Goal: Information Seeking & Learning: Learn about a topic

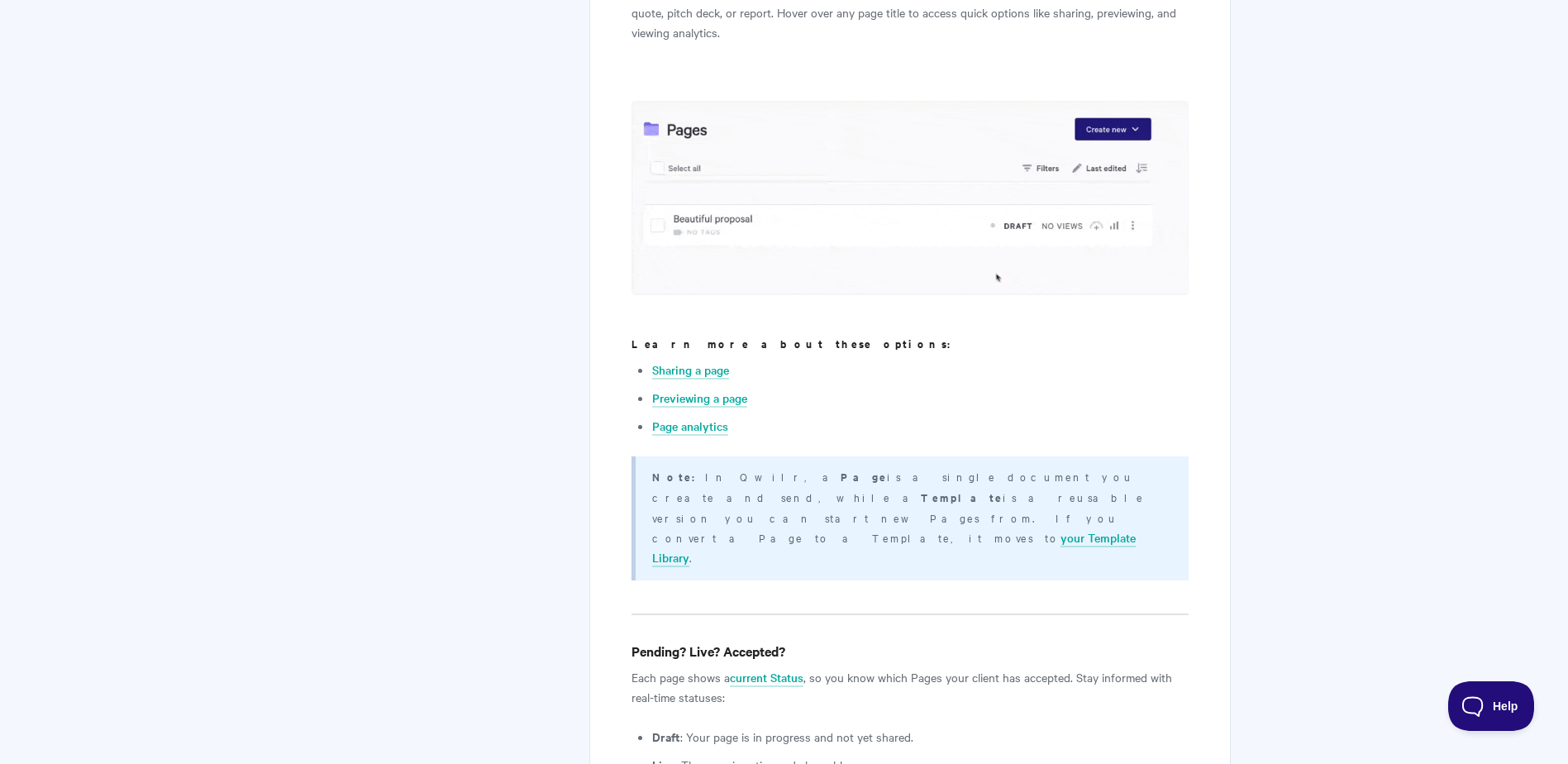
scroll to position [533, 0]
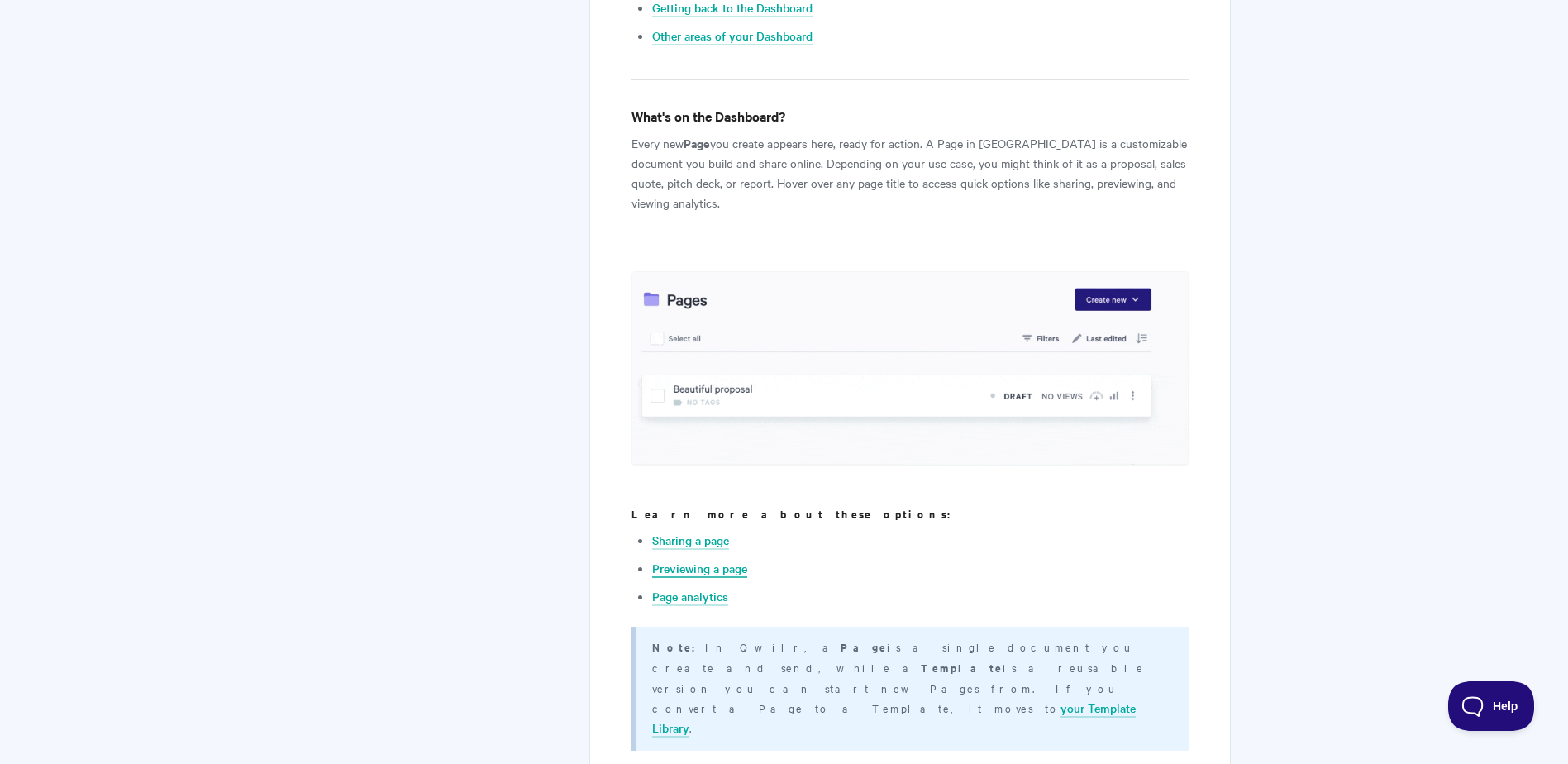
click at [693, 565] on link "Previewing a page" at bounding box center [699, 569] width 95 height 18
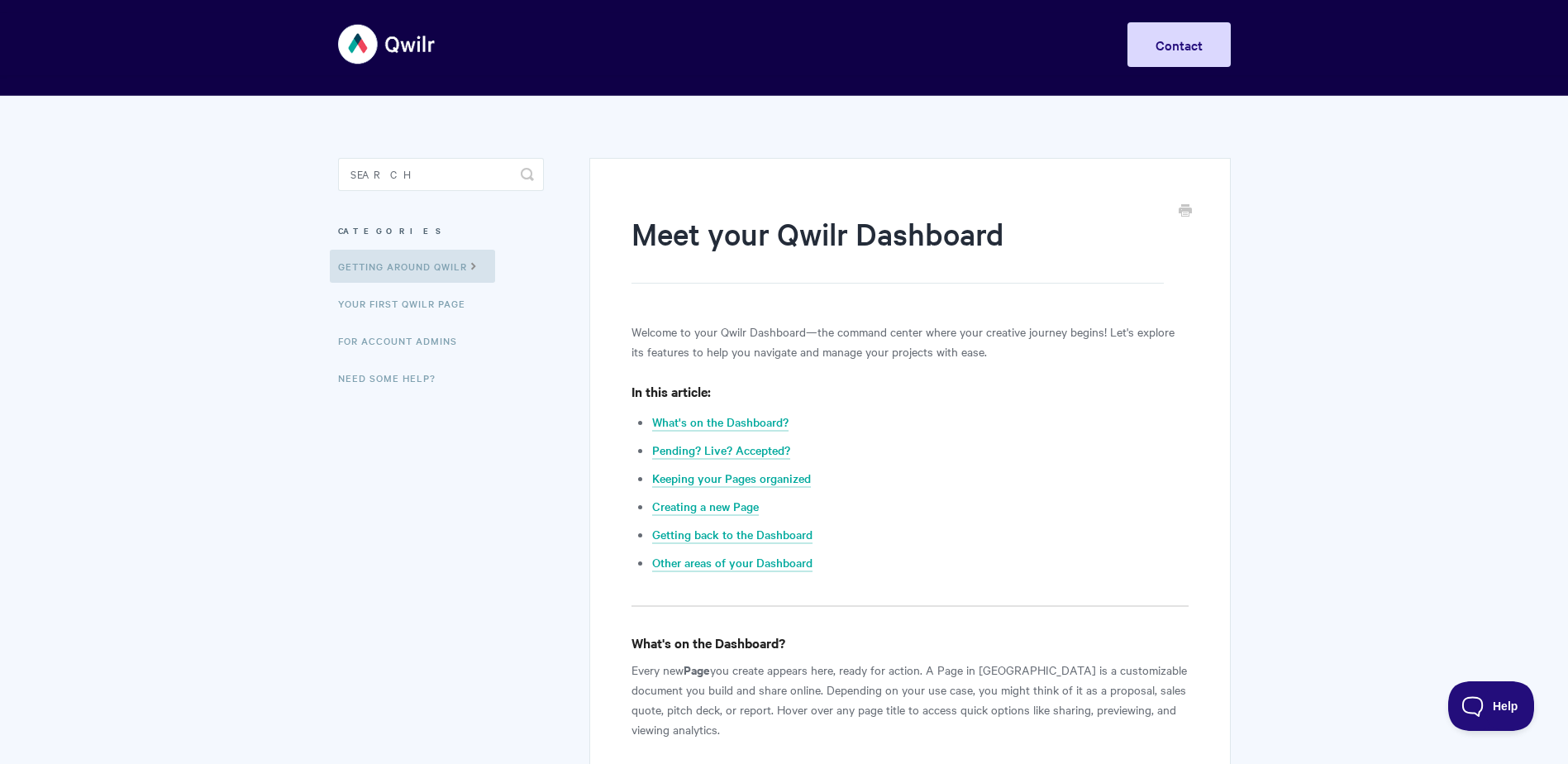
scroll to position [0, 0]
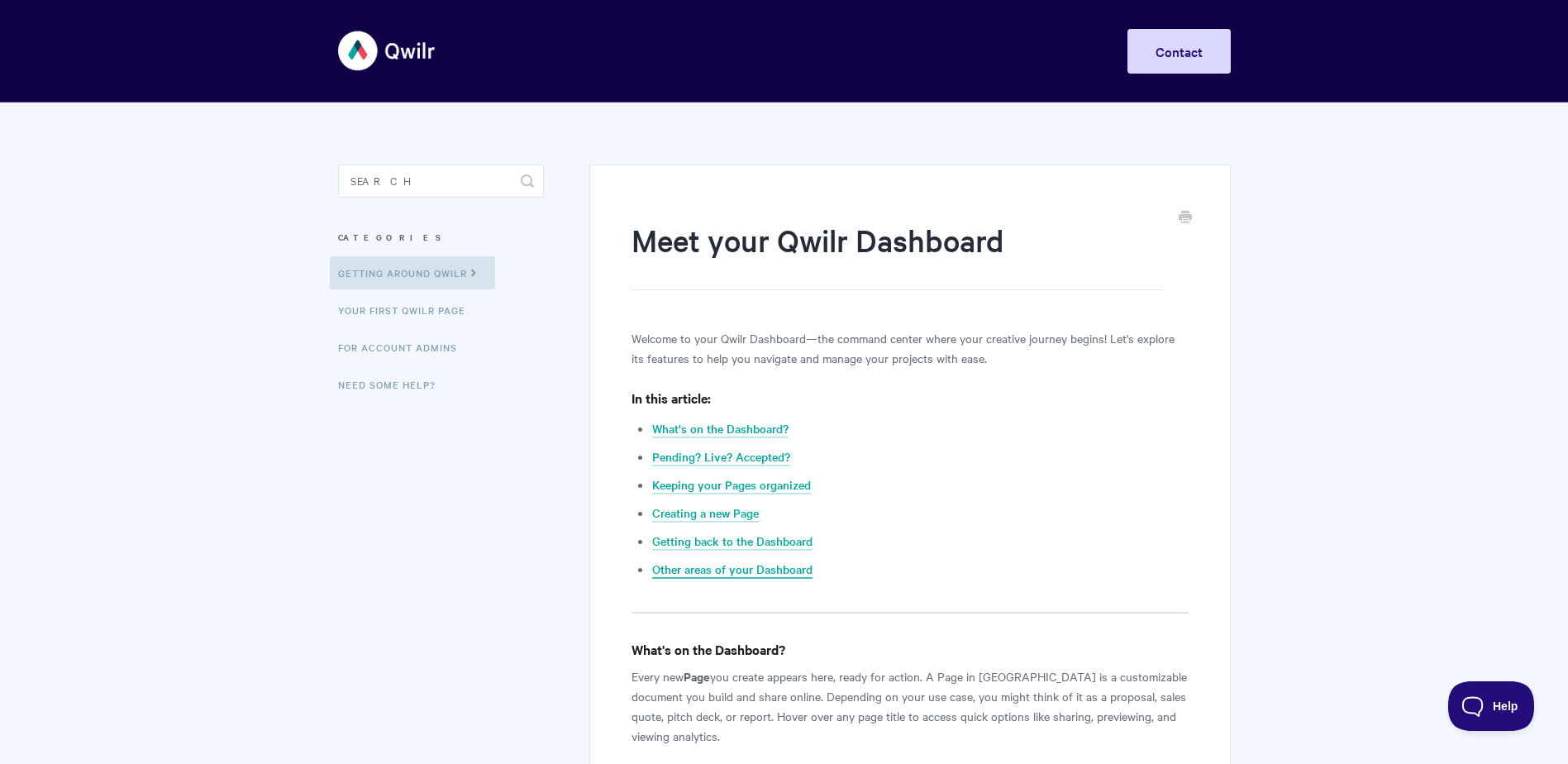
click at [743, 569] on link "Other areas of your Dashboard" at bounding box center [733, 569] width 160 height 18
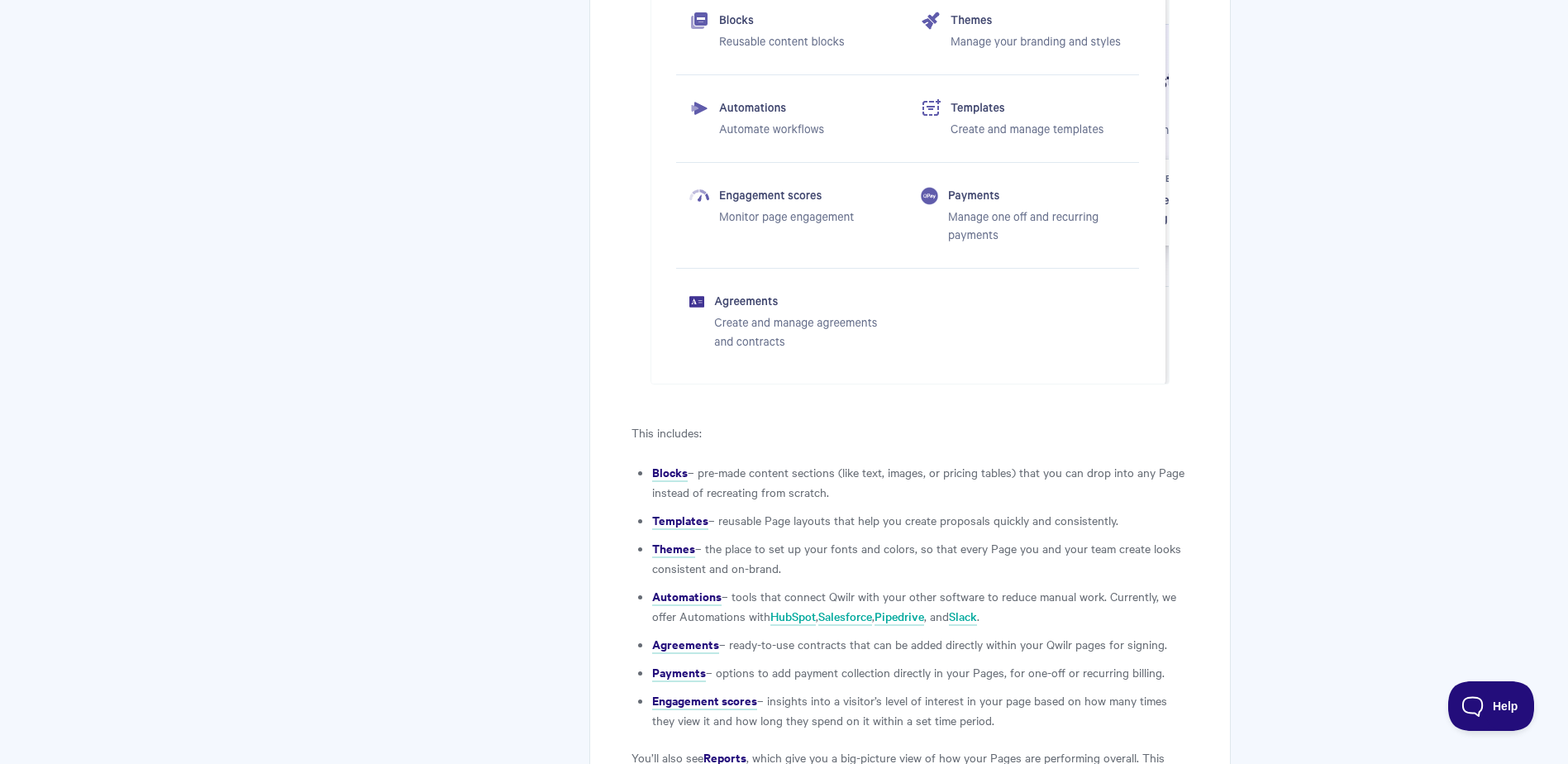
scroll to position [5016, 0]
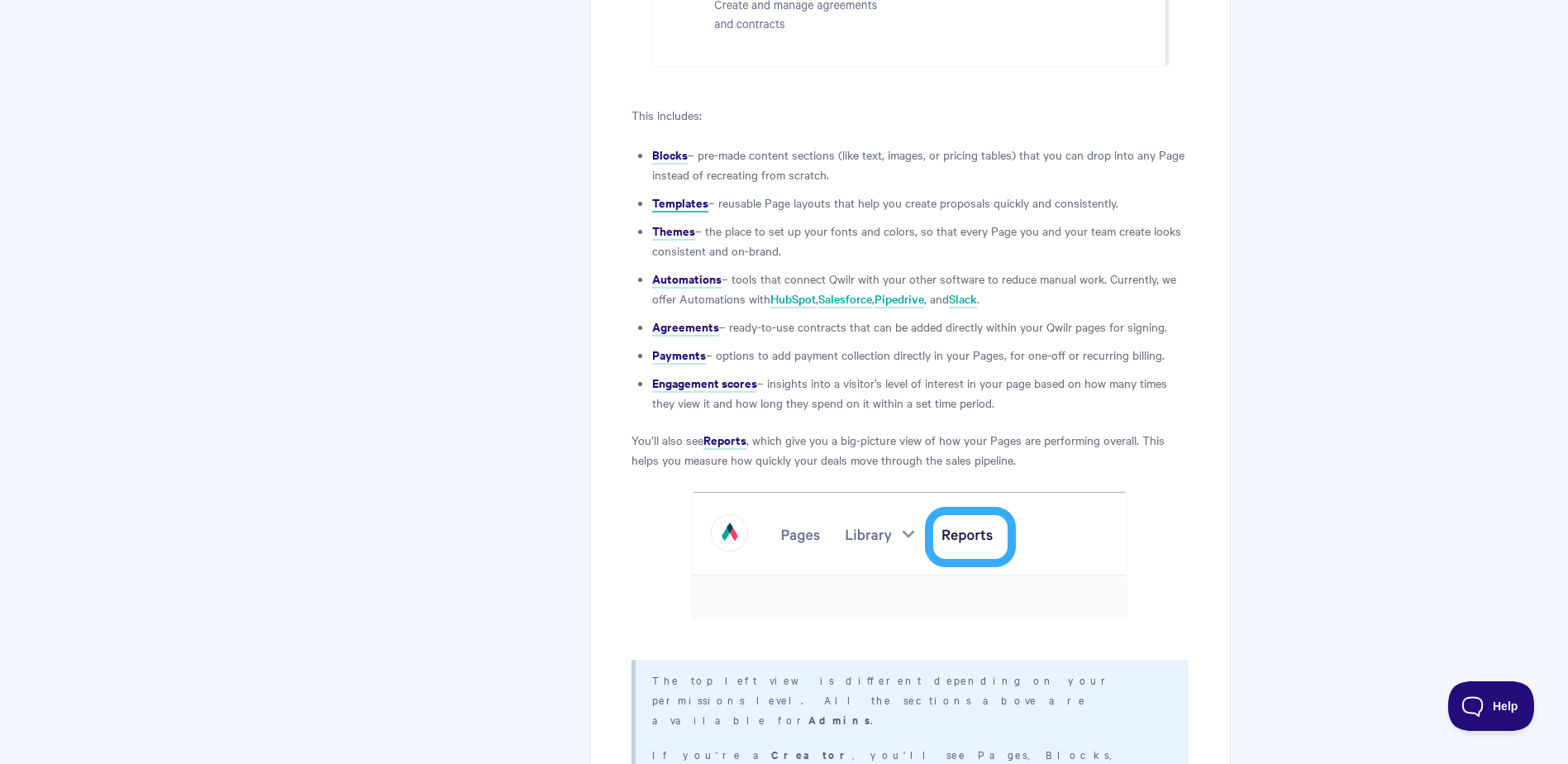
click at [673, 194] on strong "Templates" at bounding box center [680, 202] width 56 height 17
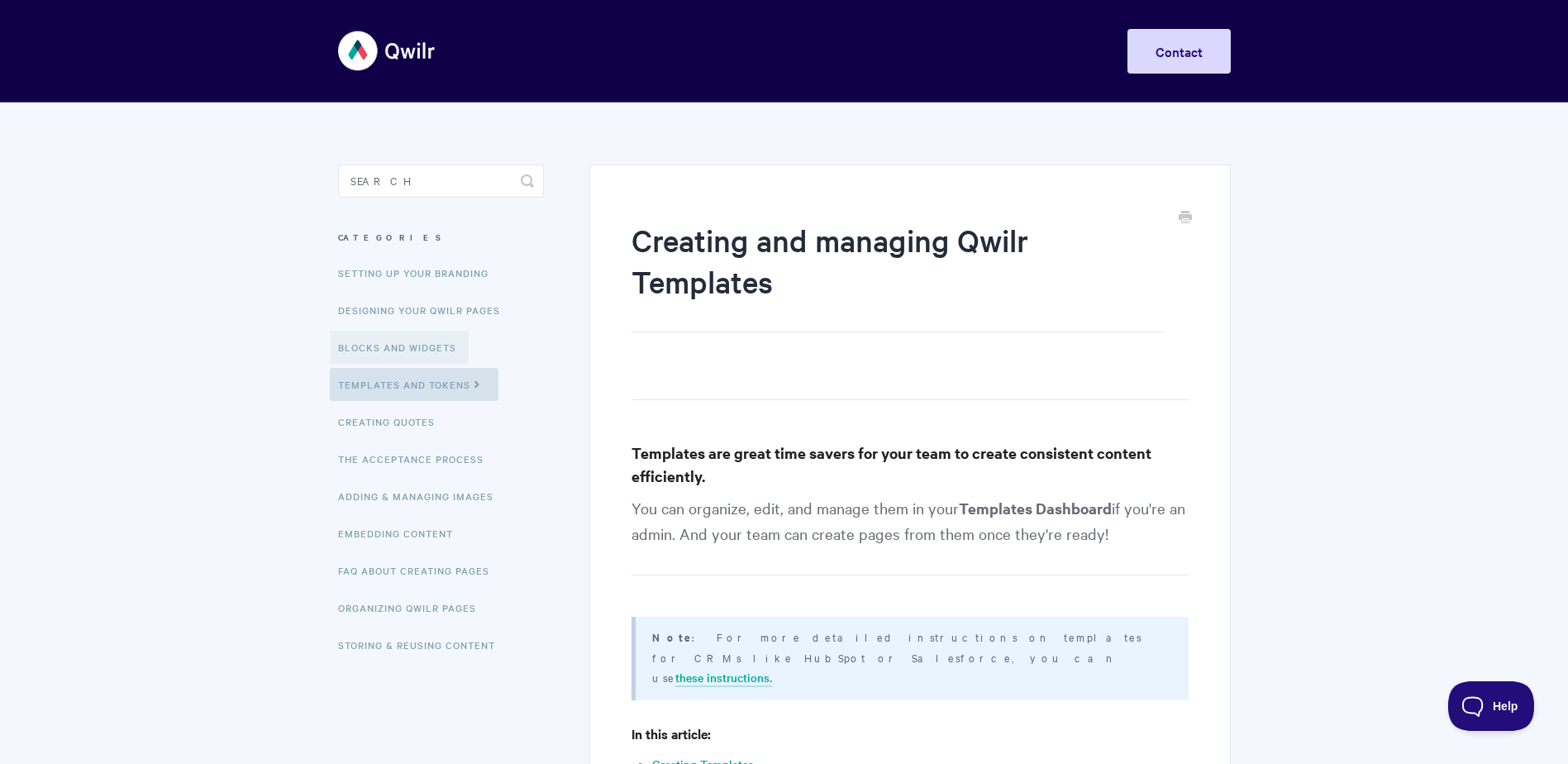
click at [410, 344] on link "Blocks and Widgets" at bounding box center [399, 347] width 139 height 33
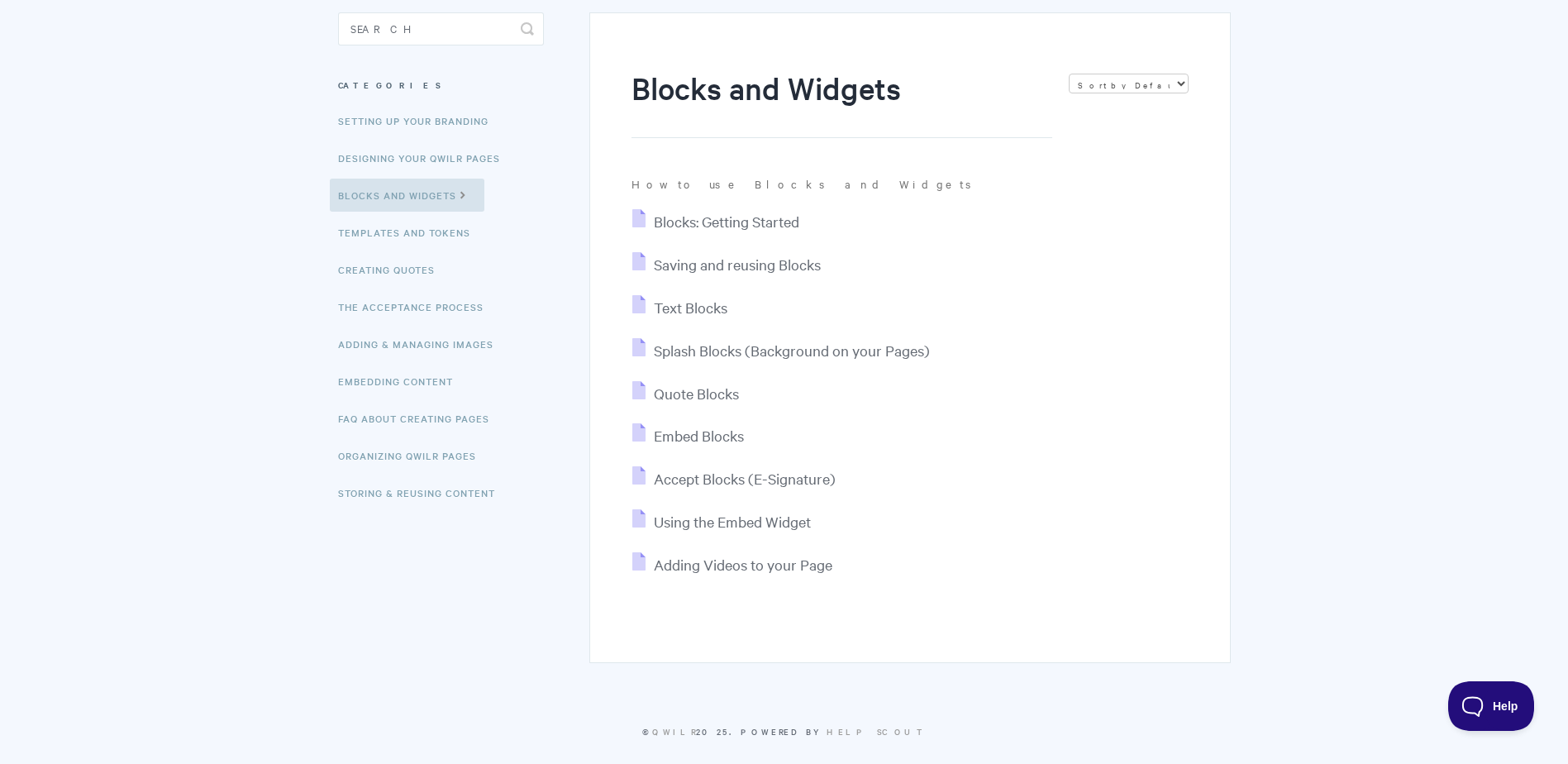
scroll to position [166, 0]
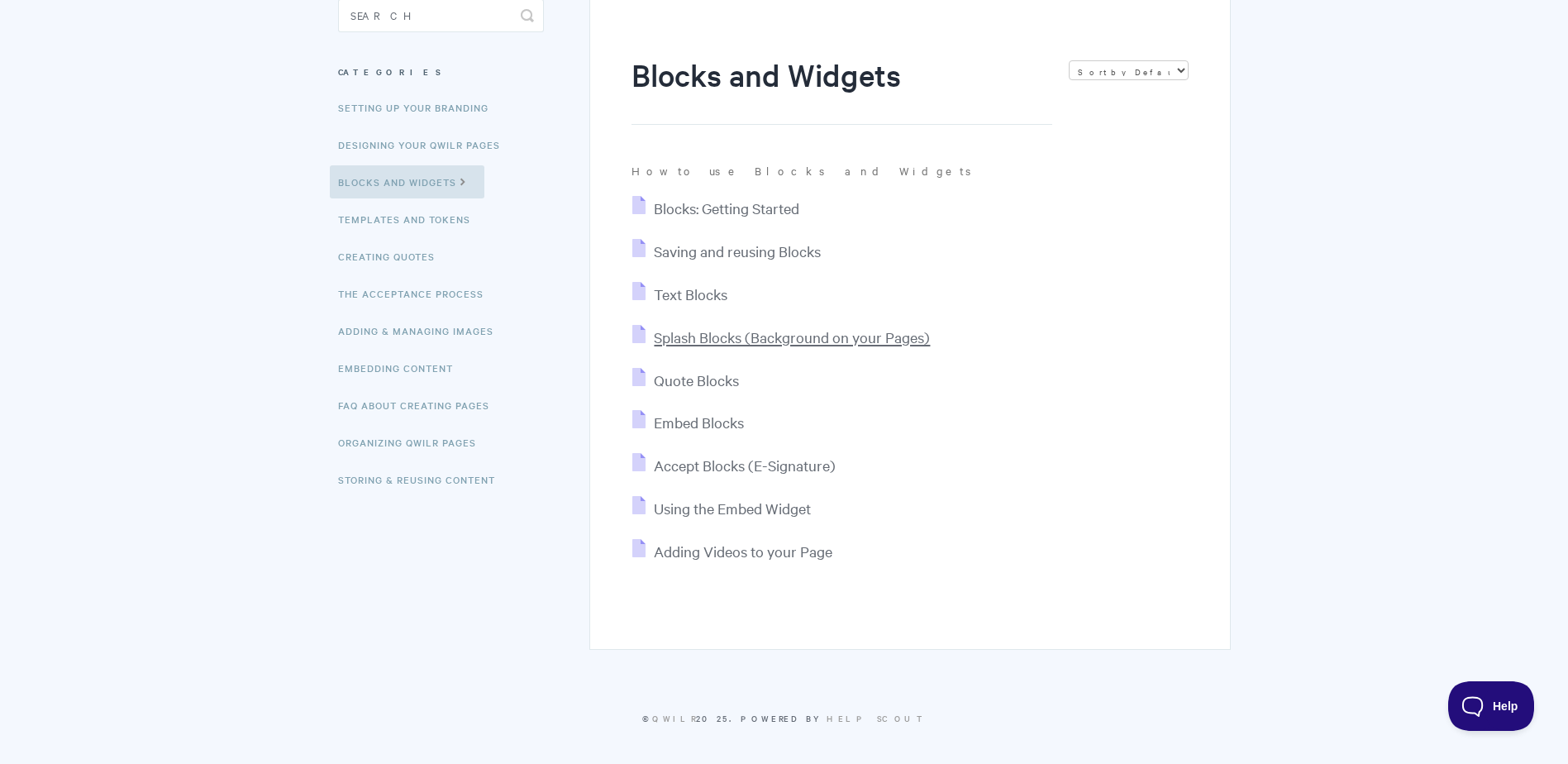
click at [719, 331] on span "Splash Blocks (Background on your Pages)" at bounding box center [792, 337] width 276 height 19
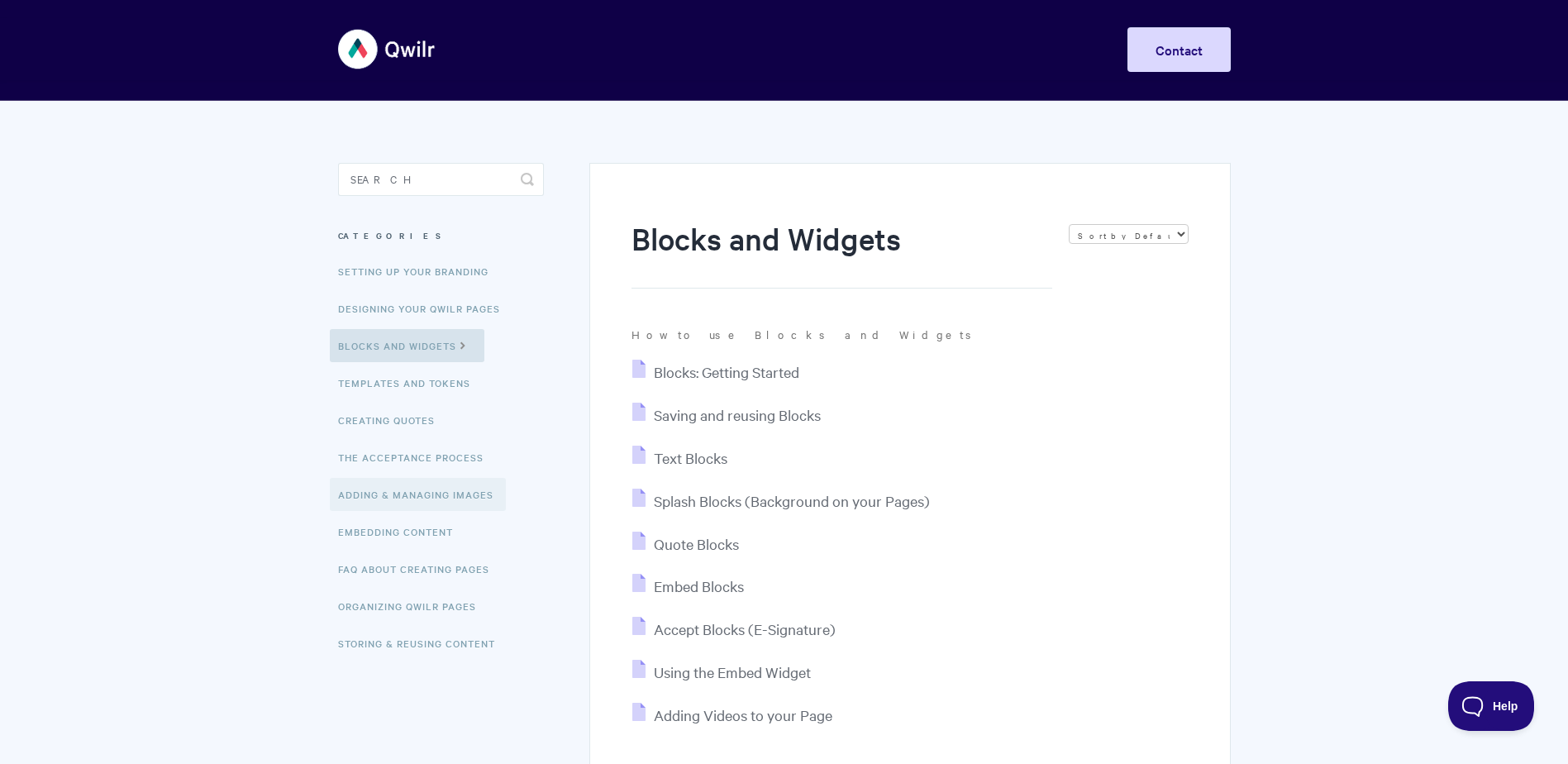
scroll to position [0, 0]
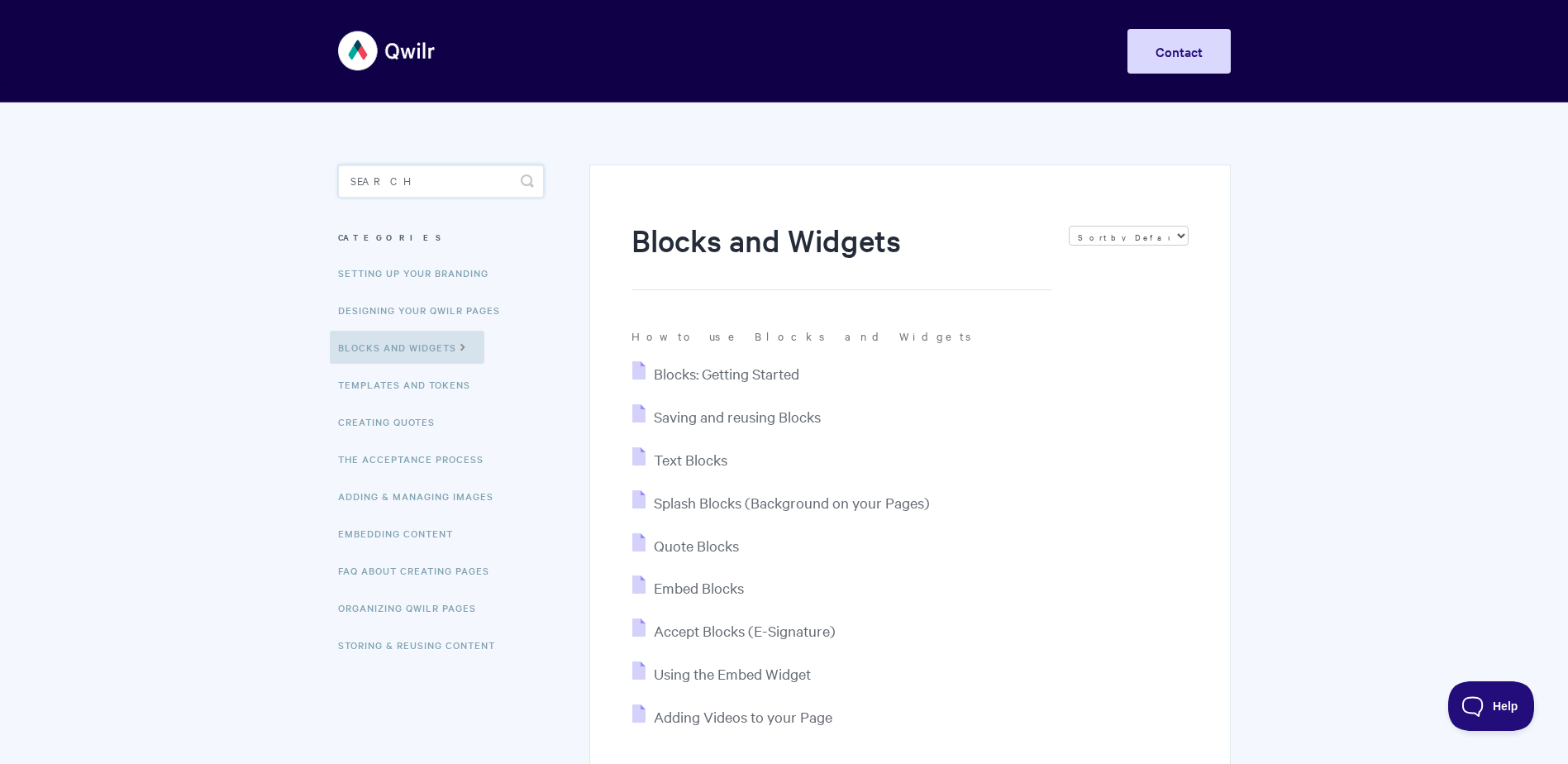
click at [467, 181] on input "Search" at bounding box center [441, 181] width 206 height 33
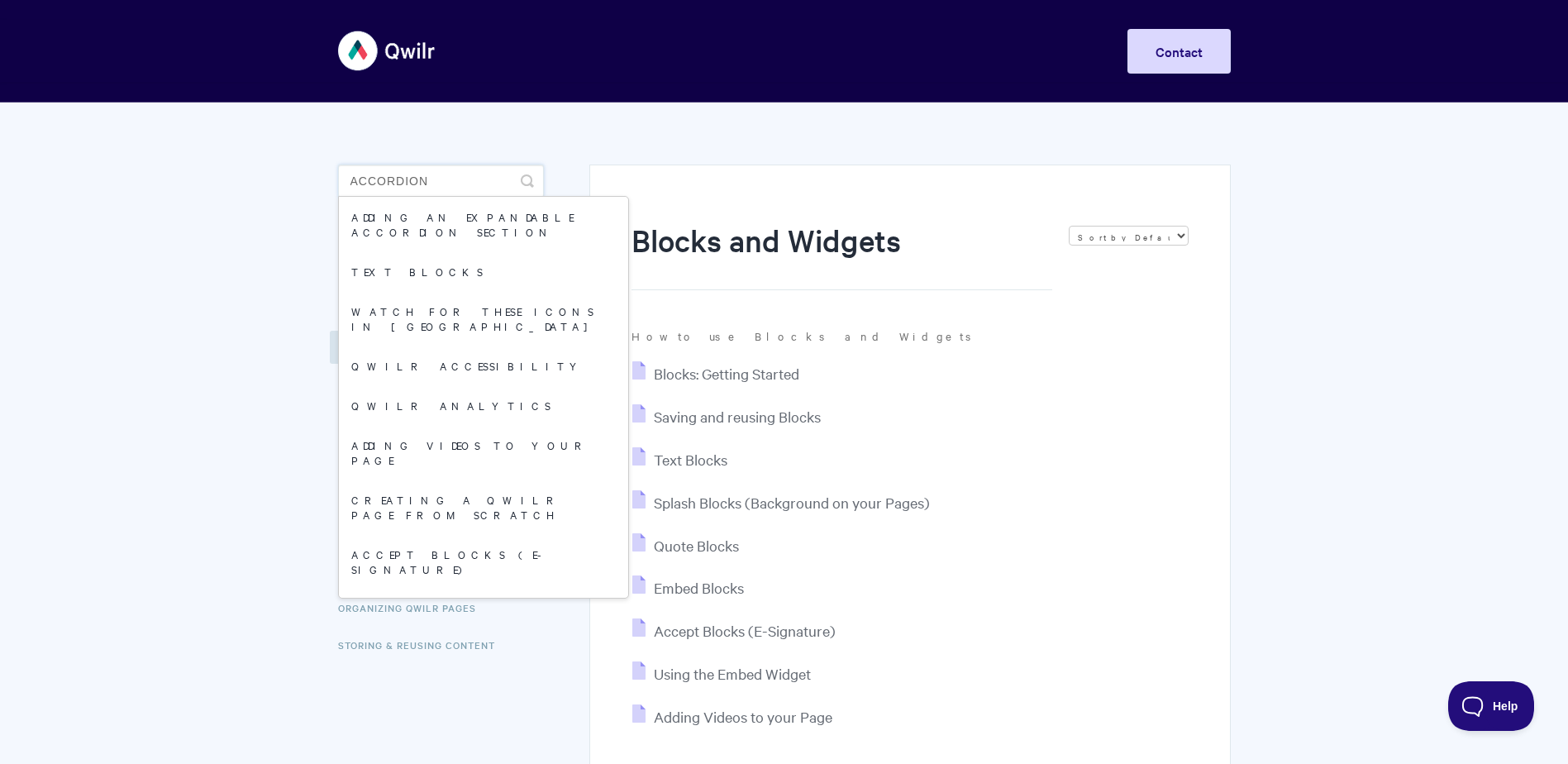
type input "ACCORDION"
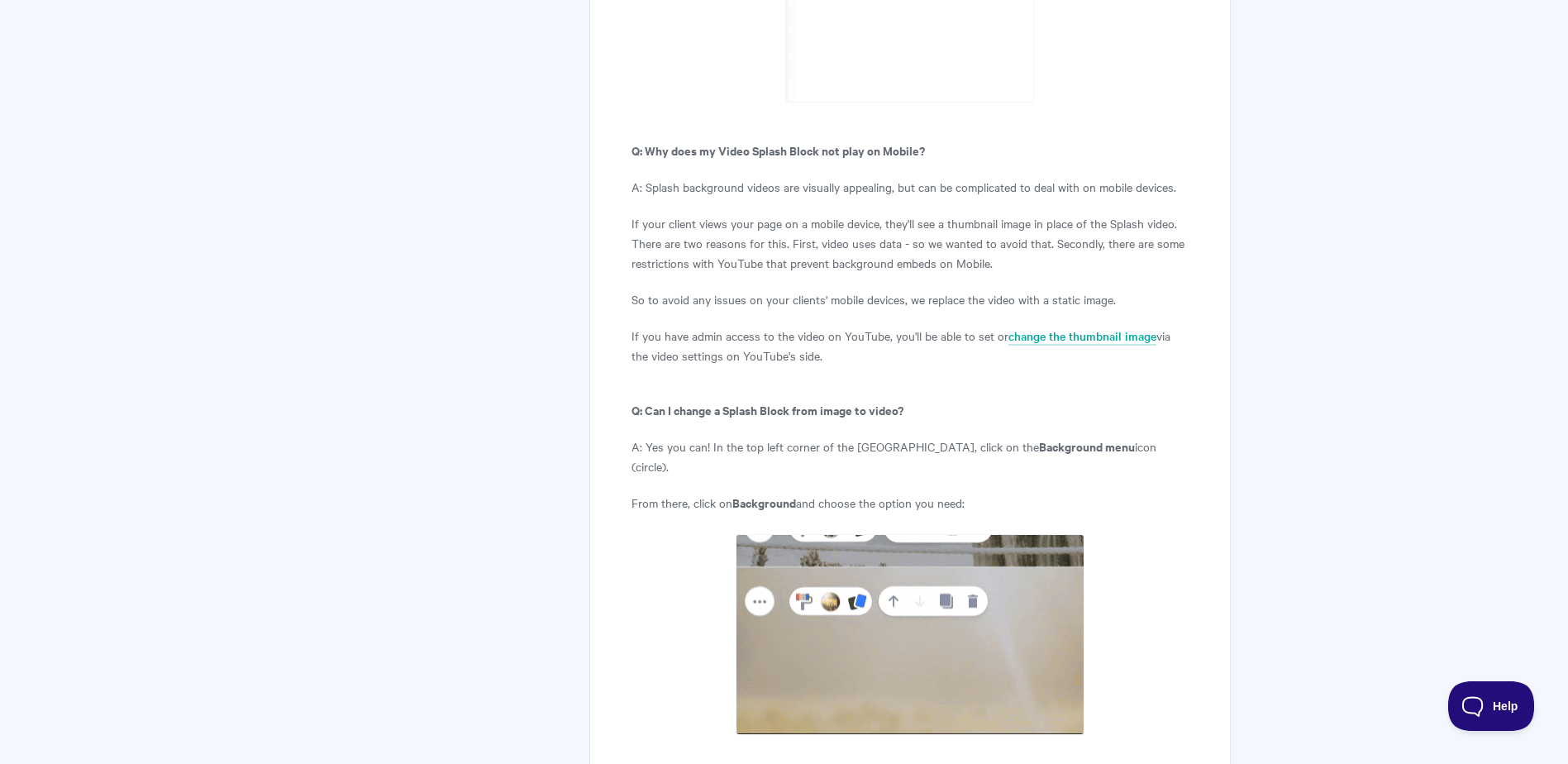
scroll to position [7166, 0]
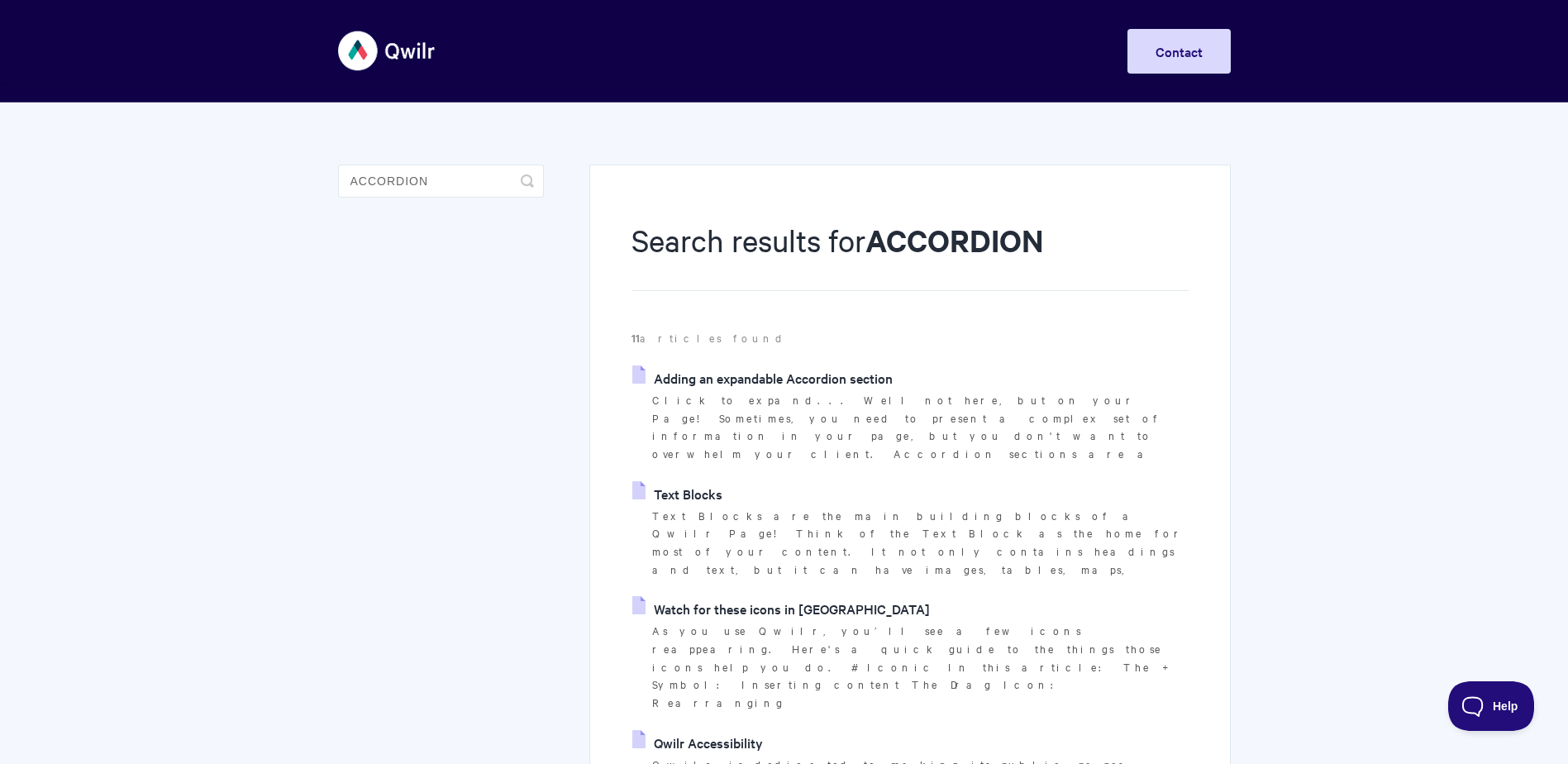
click at [733, 381] on link "Adding an expandable Accordion section" at bounding box center [762, 378] width 261 height 24
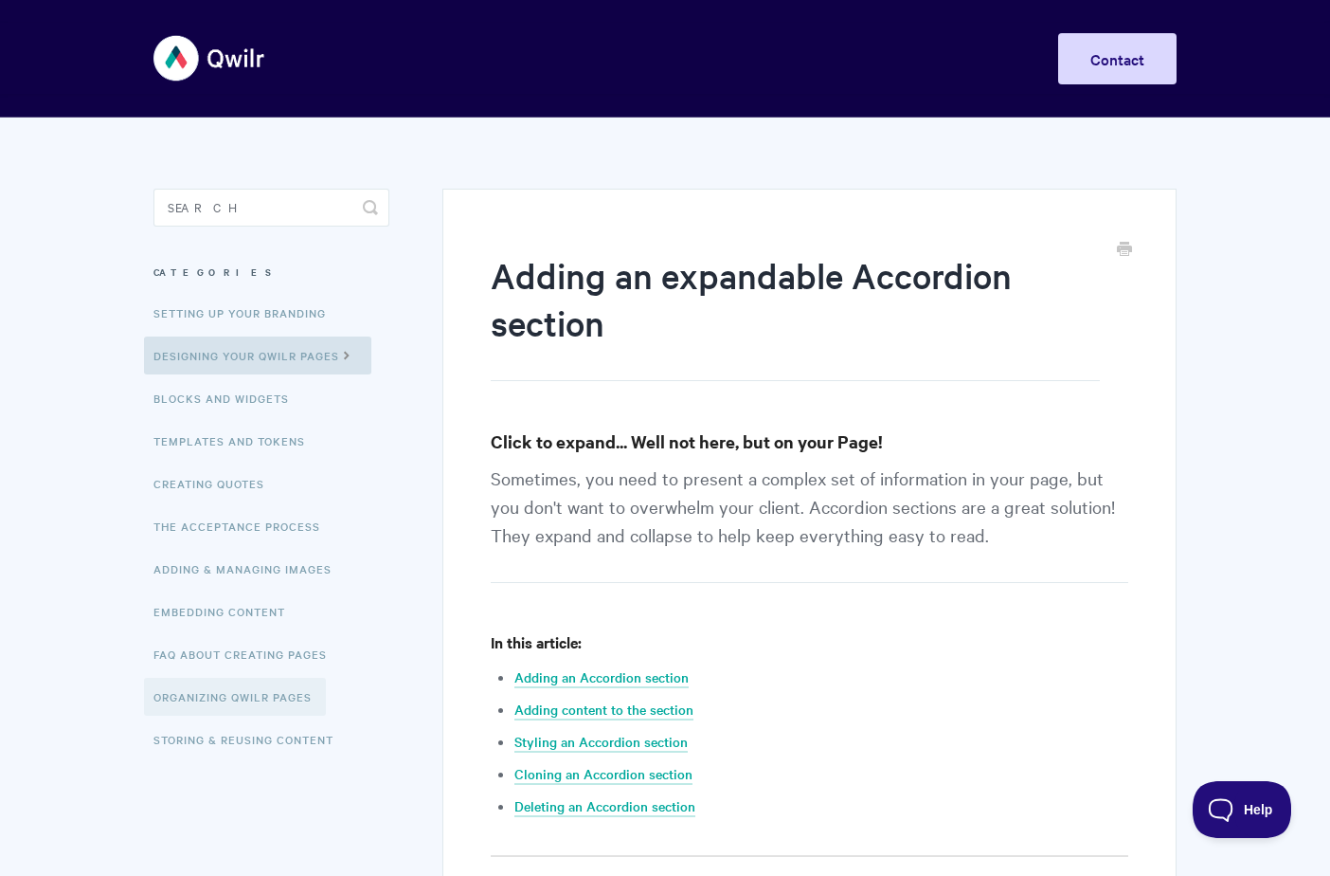
click at [204, 702] on link "Organizing Qwilr Pages" at bounding box center [235, 697] width 182 height 38
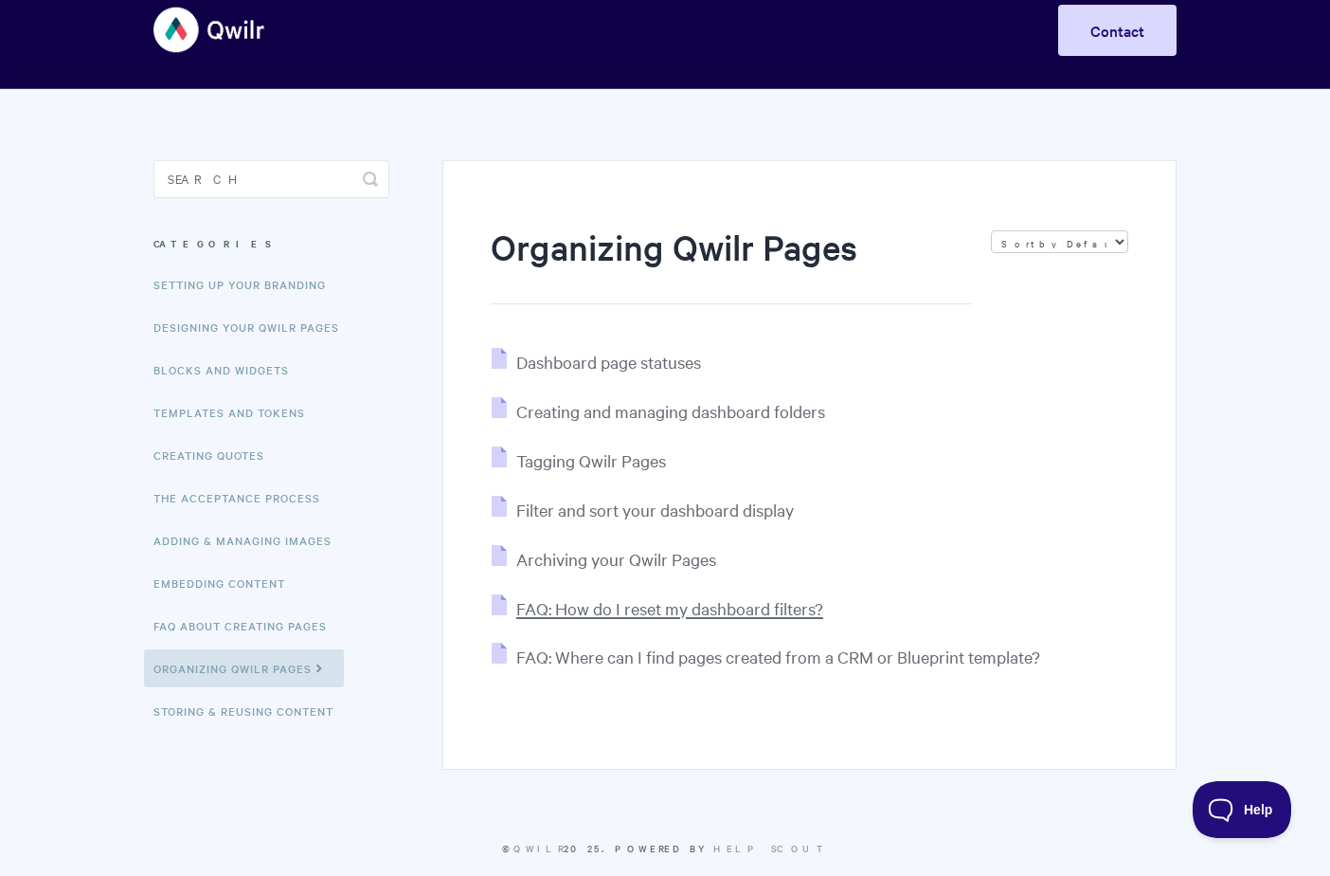
scroll to position [57, 0]
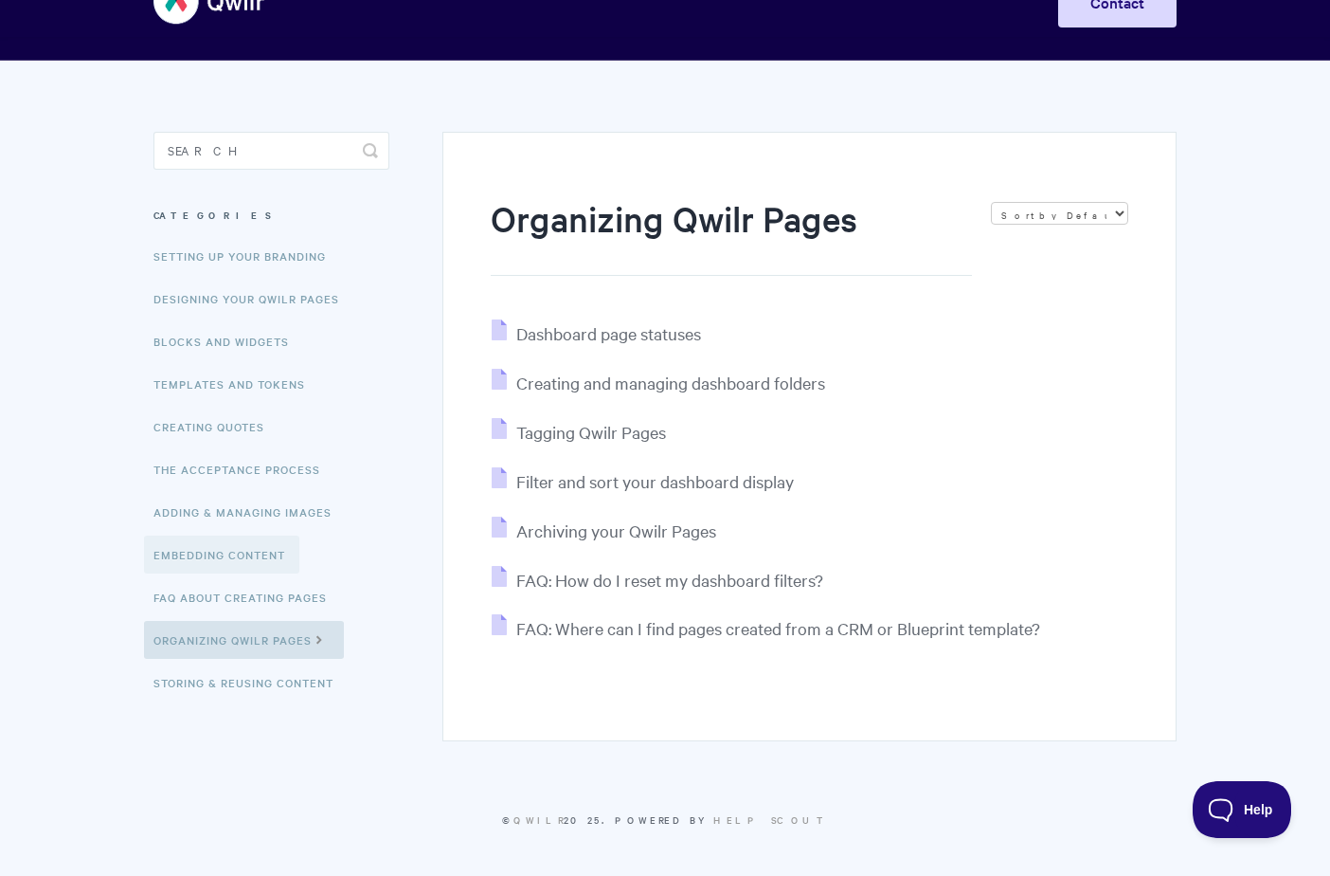
click at [219, 555] on link "Embedding Content" at bounding box center [221, 554] width 155 height 38
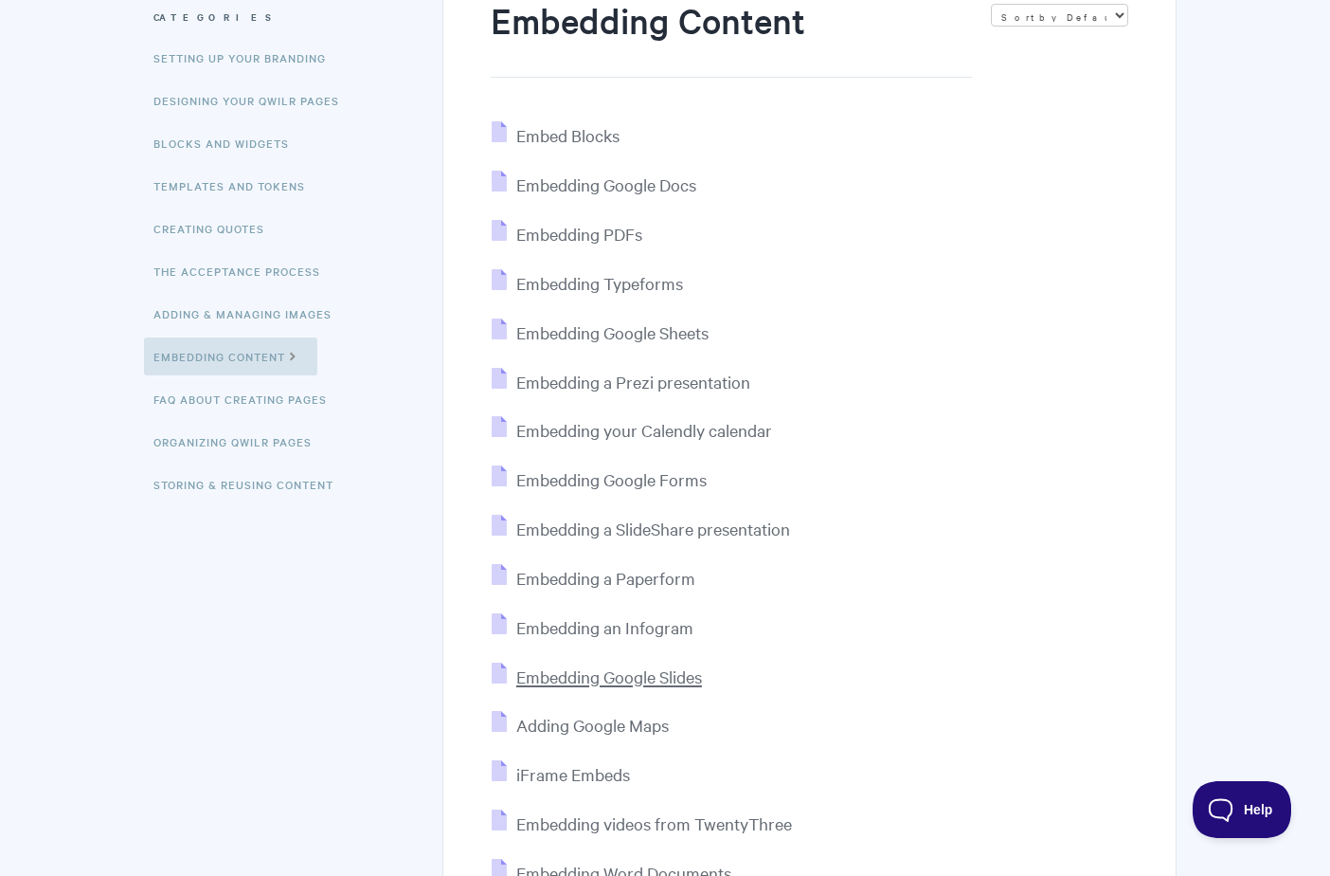
scroll to position [379, 0]
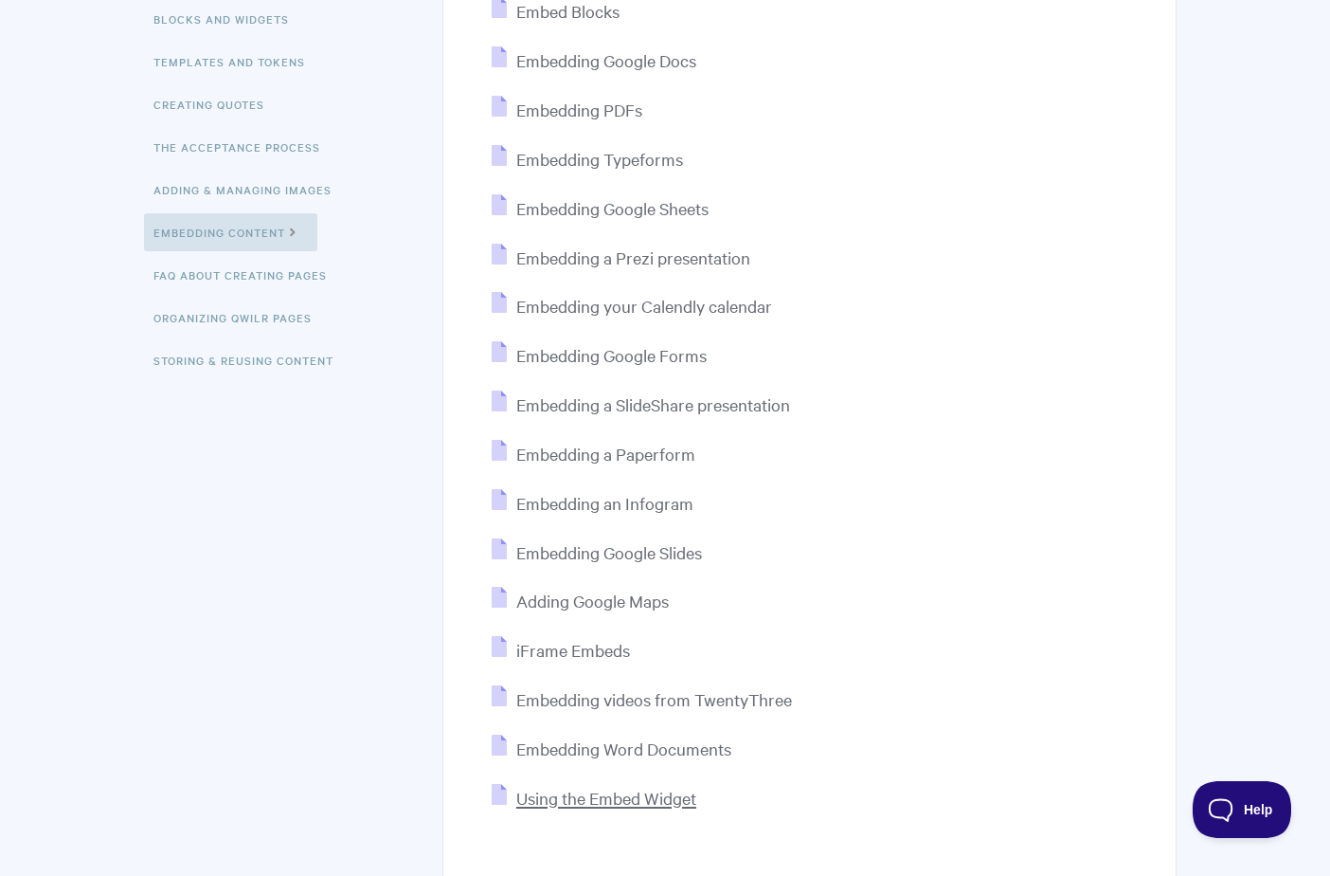
click at [552, 800] on span "Using the Embed Widget" at bounding box center [606, 798] width 180 height 22
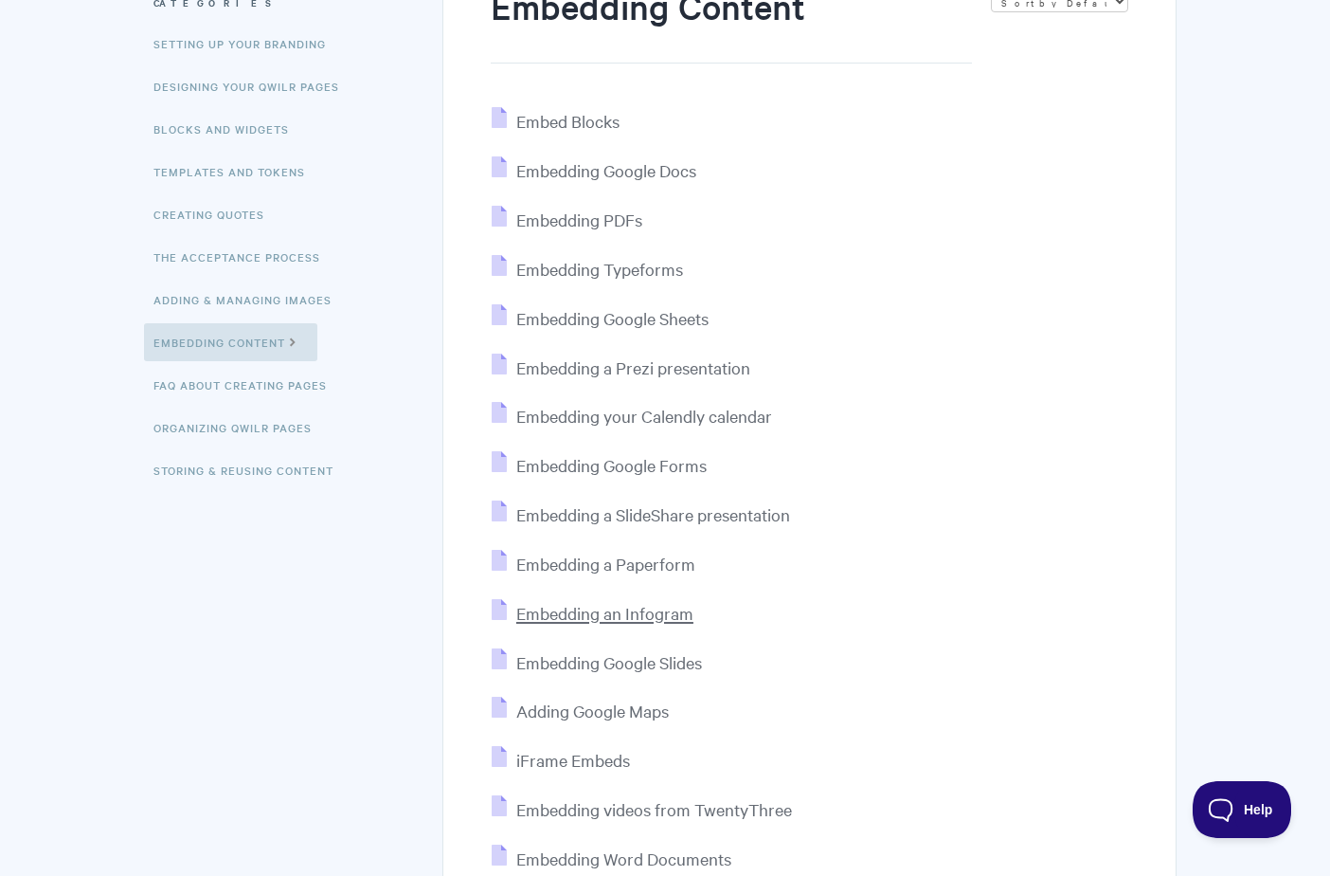
scroll to position [0, 0]
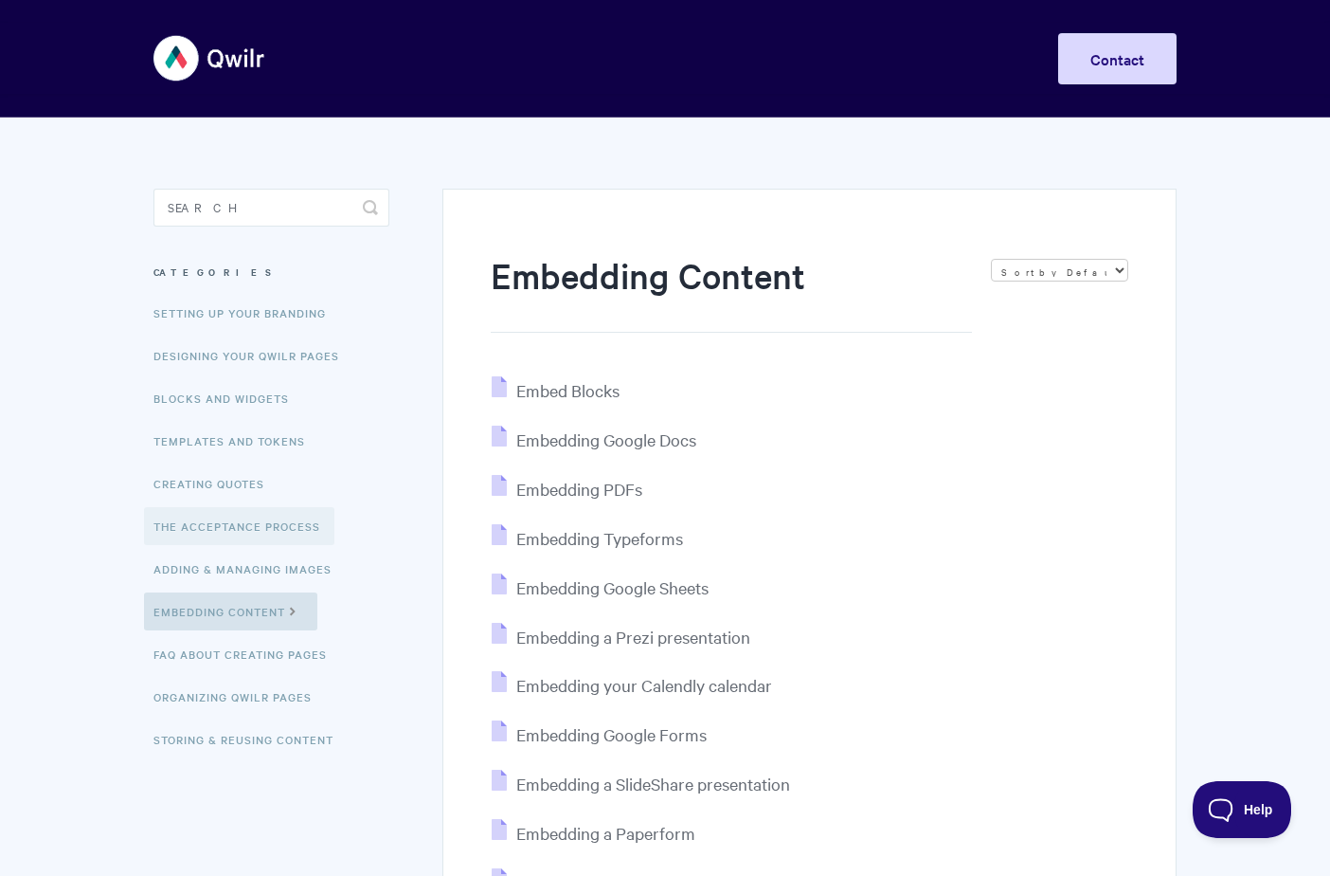
click at [247, 532] on link "The Acceptance Process" at bounding box center [239, 526] width 190 height 38
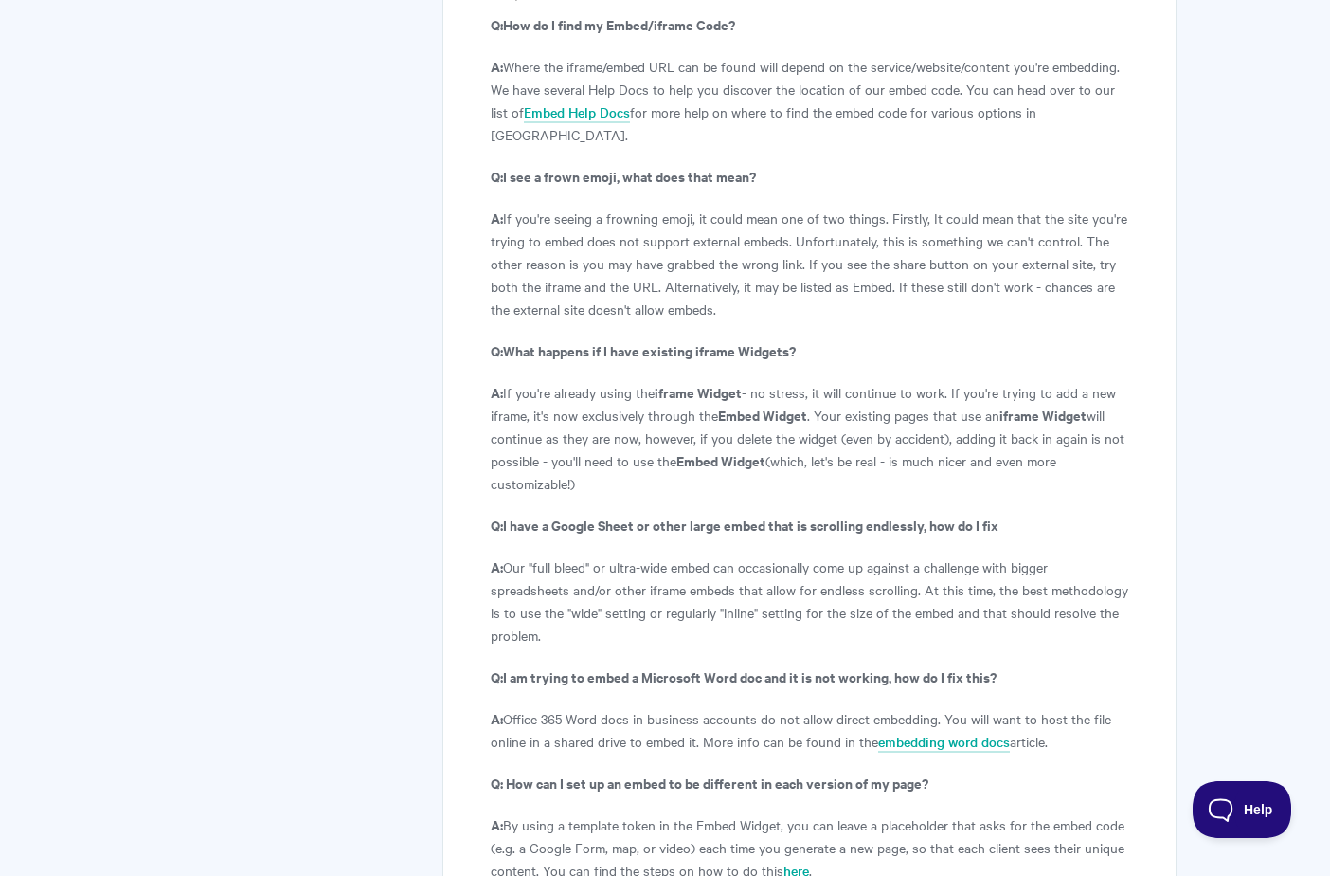
scroll to position [3848, 0]
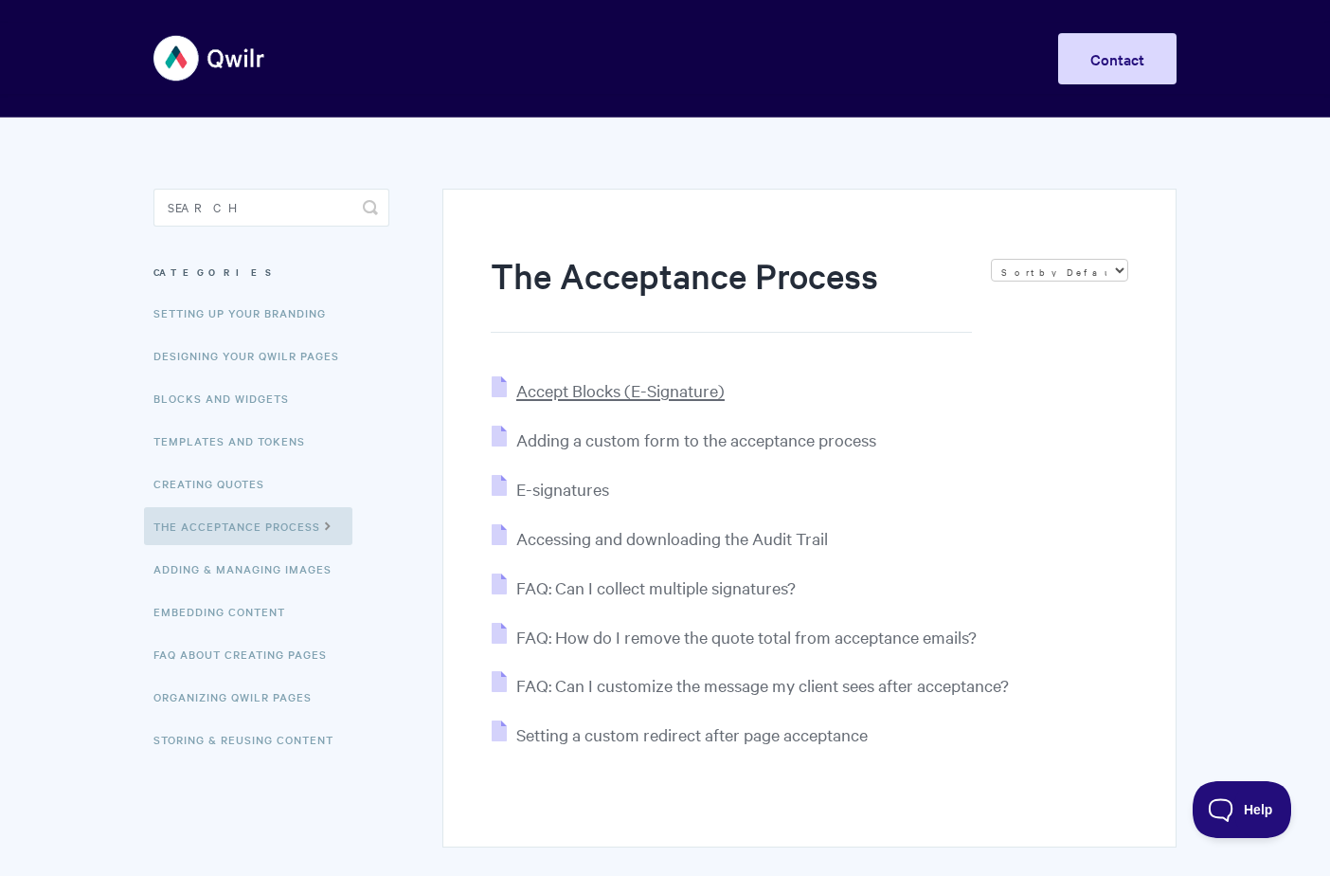
click at [636, 383] on span "Accept Blocks (E-Signature)" at bounding box center [620, 390] width 208 height 22
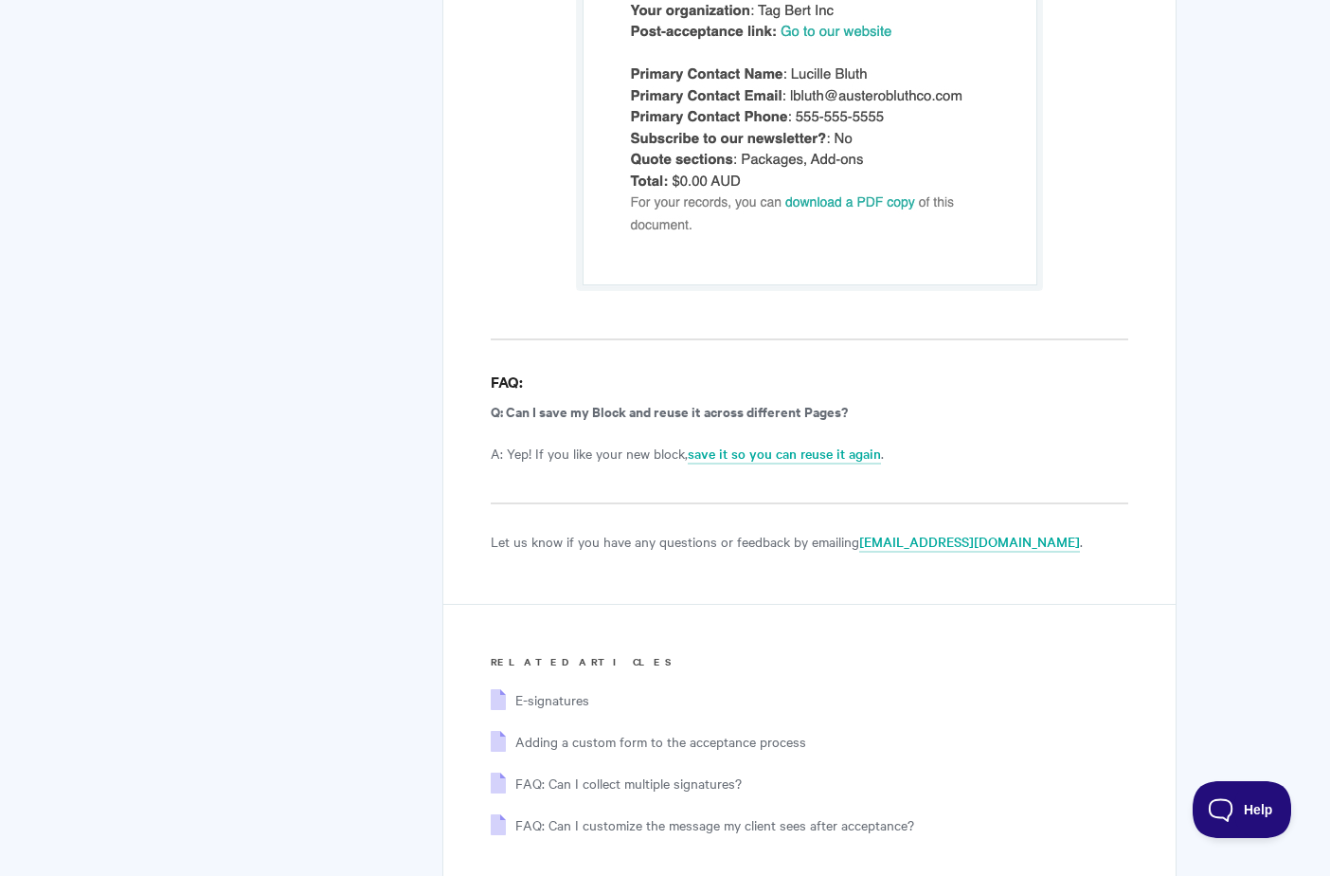
scroll to position [12495, 0]
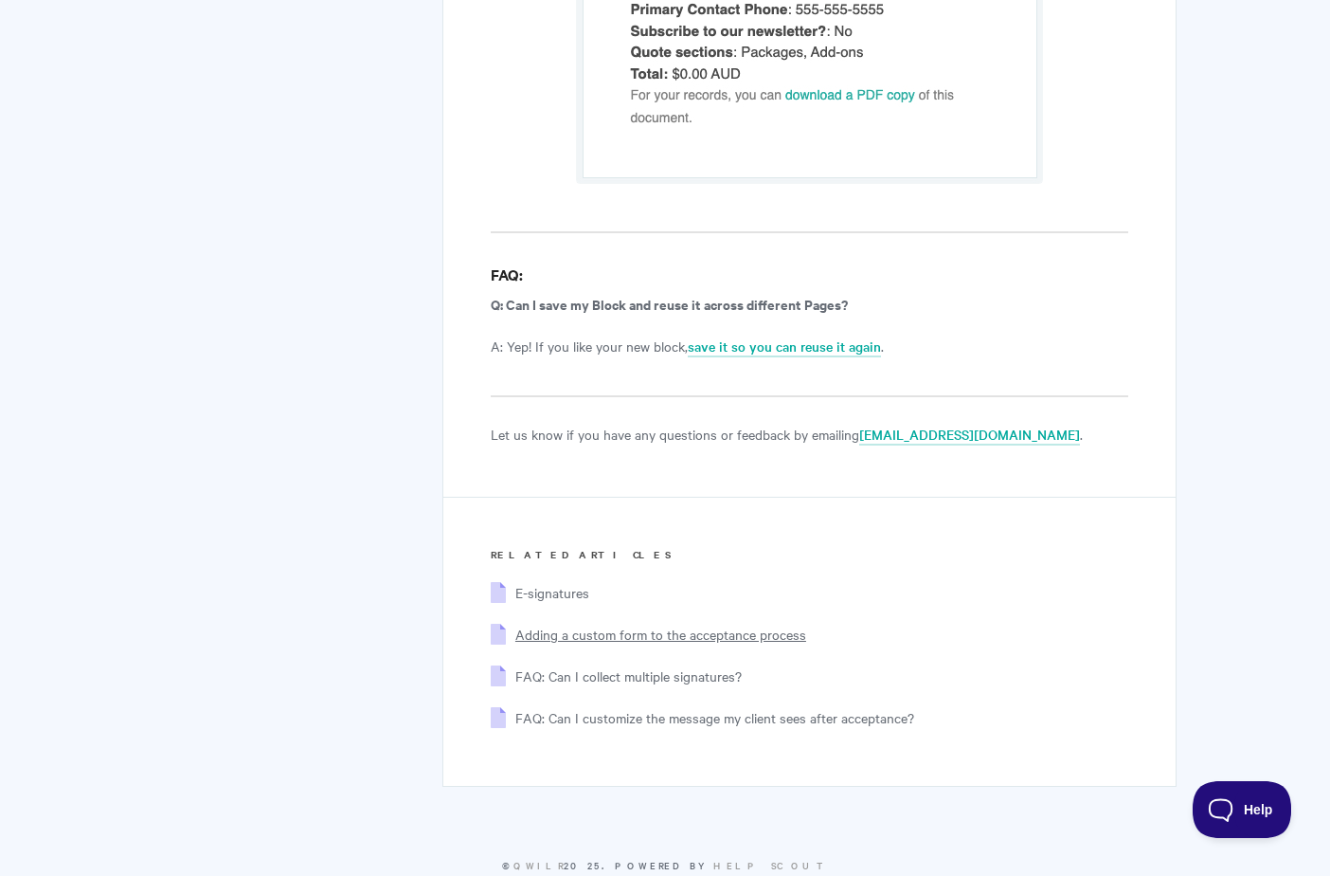
click at [624, 624] on span "Adding a custom form to the acceptance process" at bounding box center [661, 633] width 291 height 19
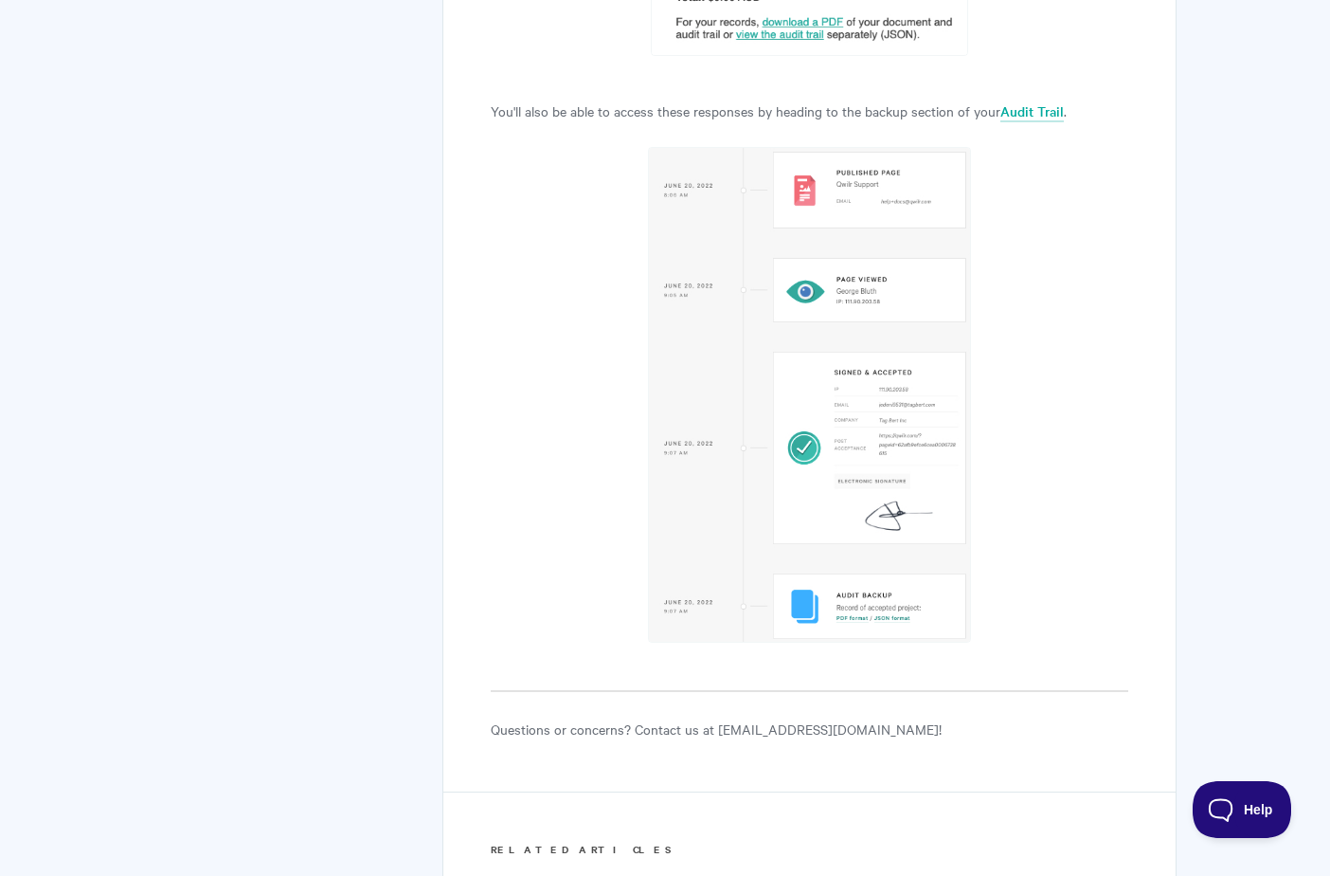
scroll to position [8959, 0]
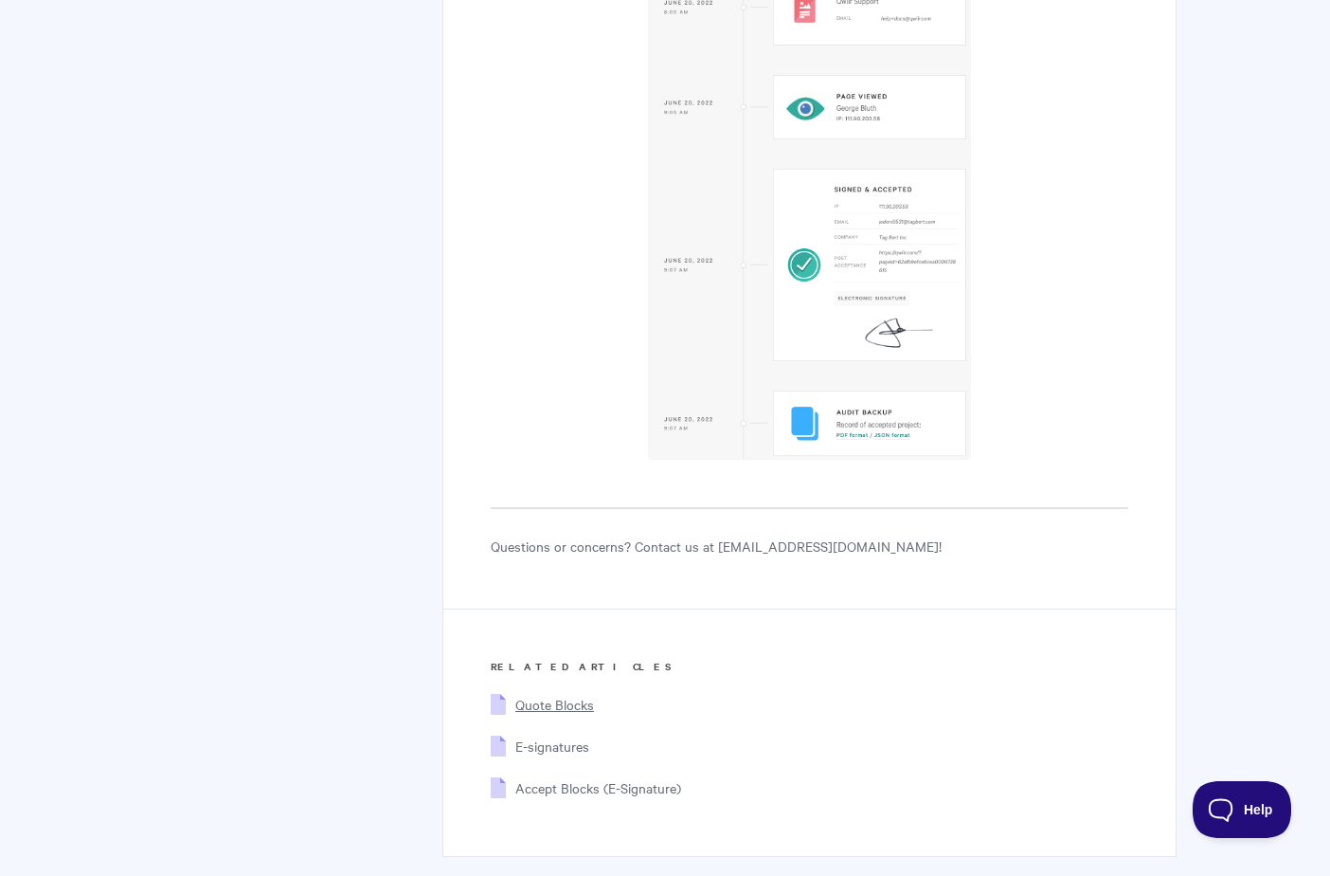
click at [575, 695] on span "Quote Blocks" at bounding box center [555, 704] width 79 height 19
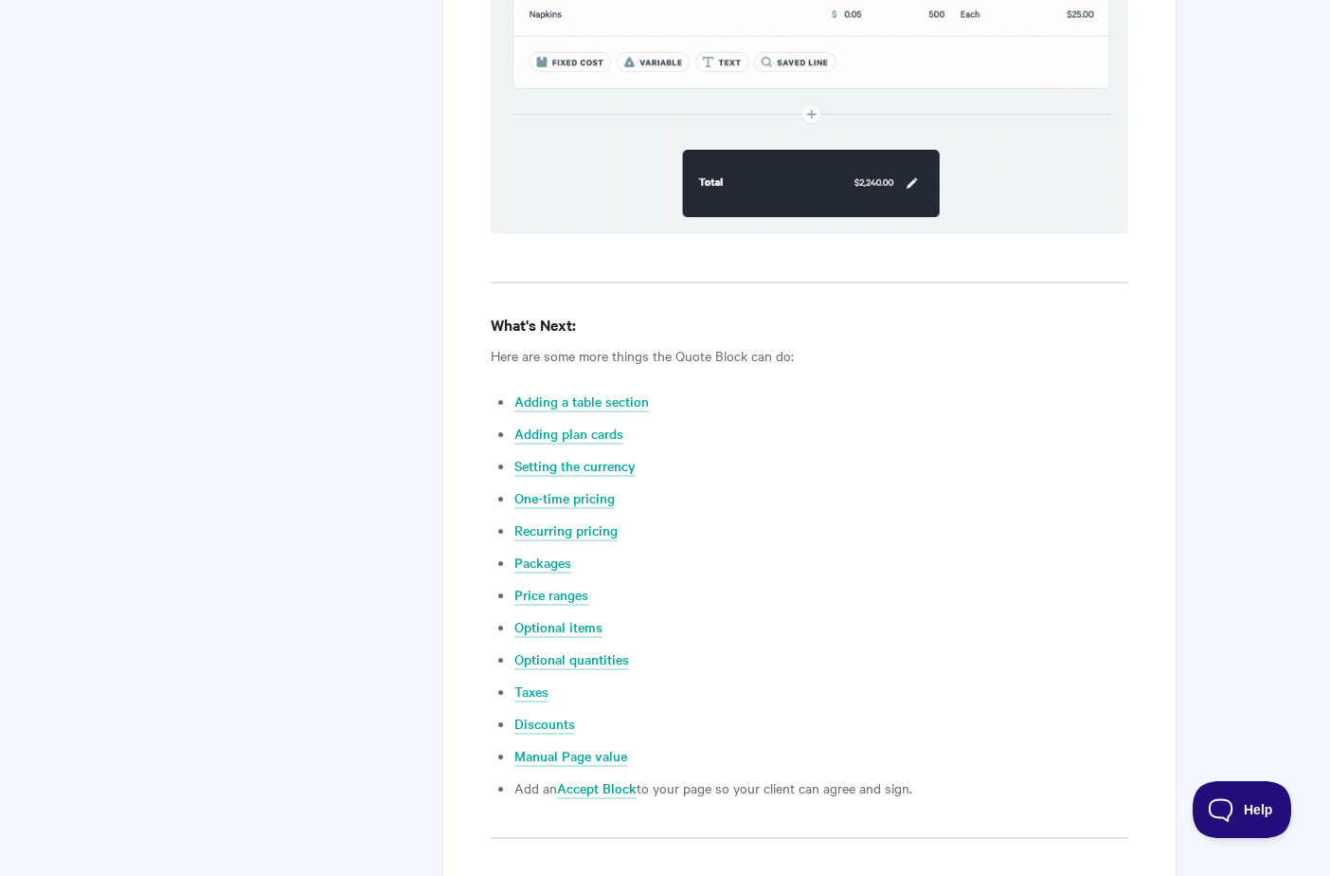
scroll to position [7195, 0]
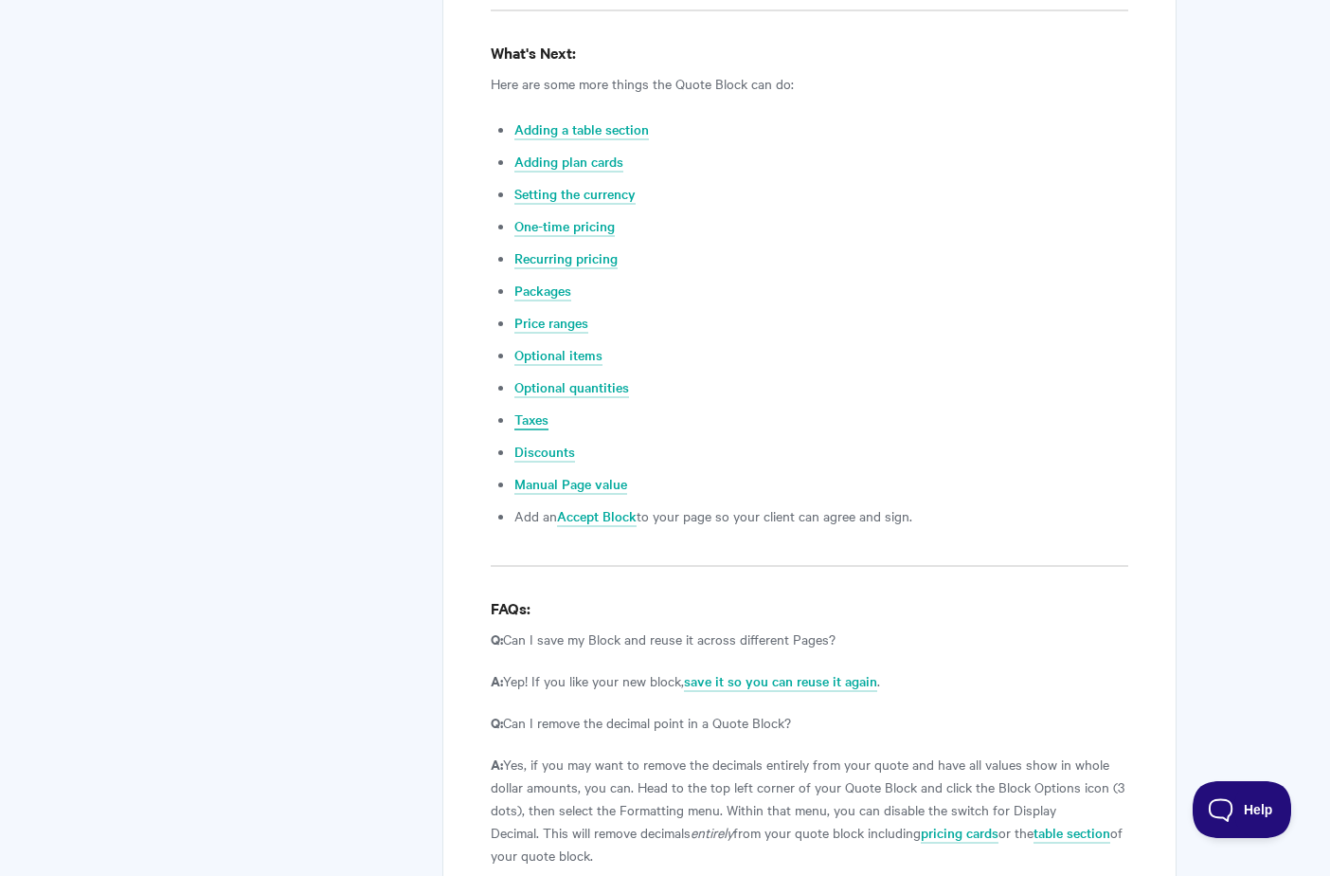
click at [528, 409] on link "Taxes" at bounding box center [532, 419] width 34 height 21
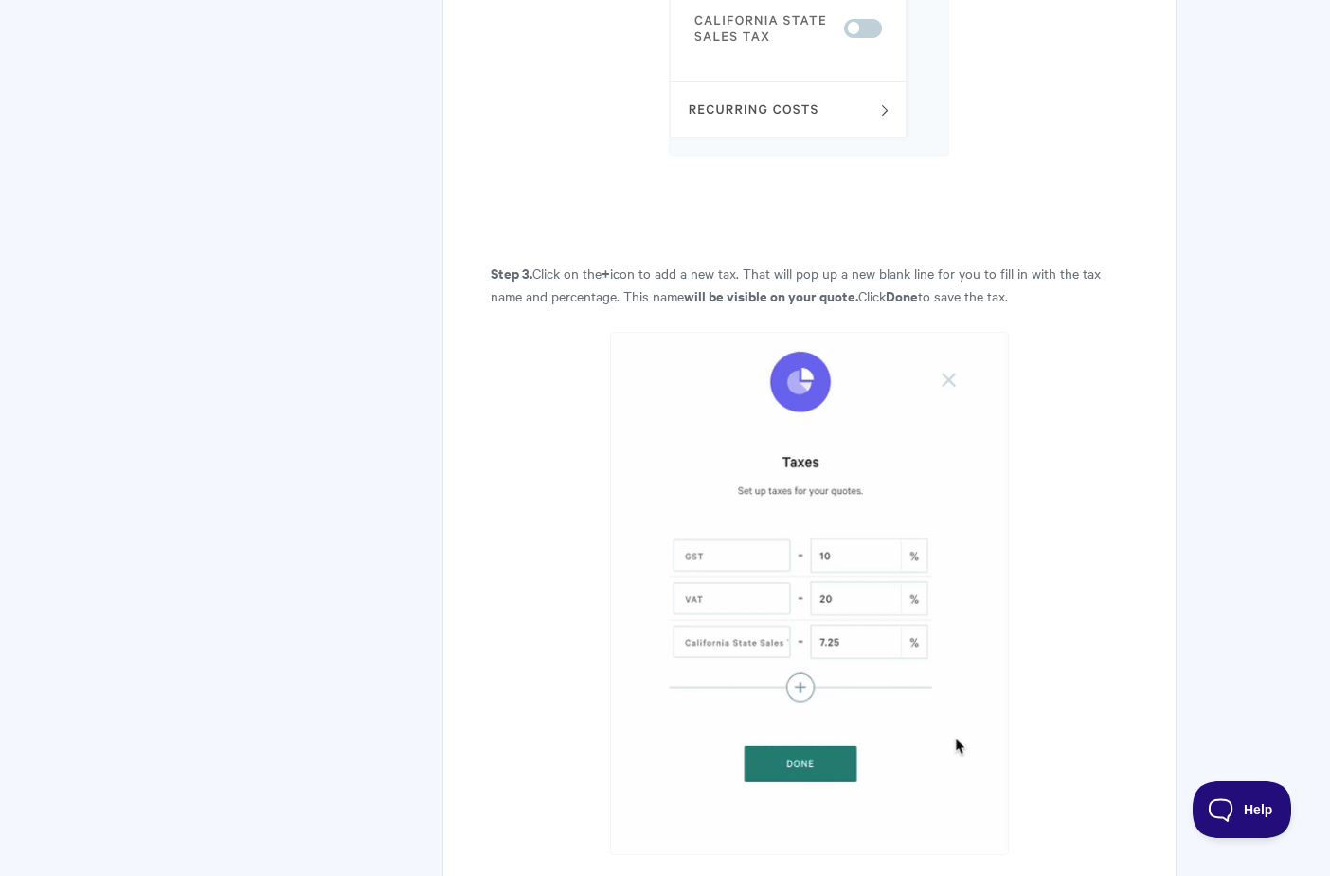
scroll to position [2369, 0]
